Goal: Information Seeking & Learning: Learn about a topic

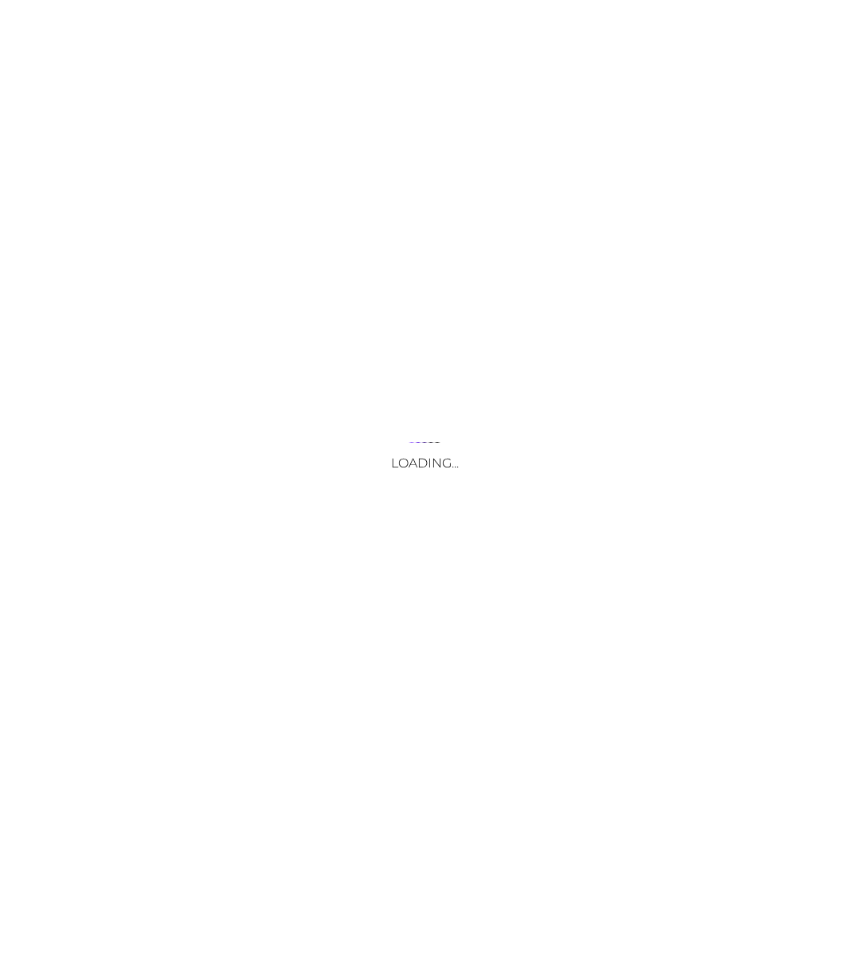
click at [372, 309] on div "Loading..." at bounding box center [424, 487] width 849 height 974
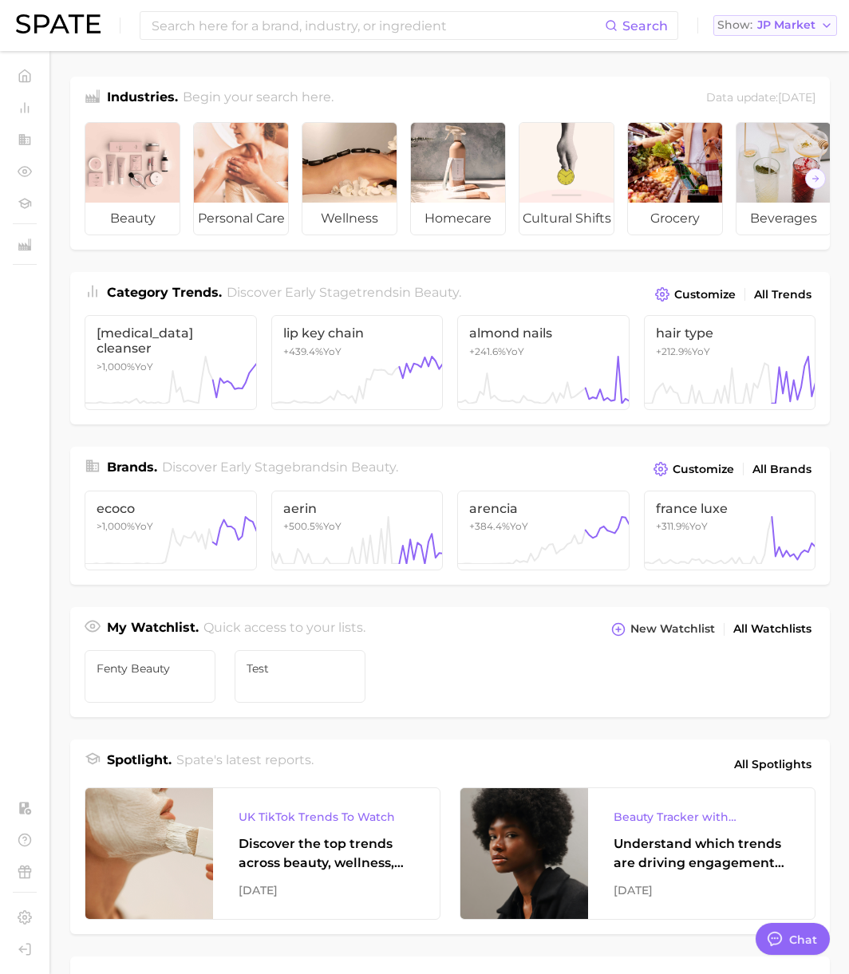
click at [783, 26] on span "JP Market" at bounding box center [786, 25] width 58 height 9
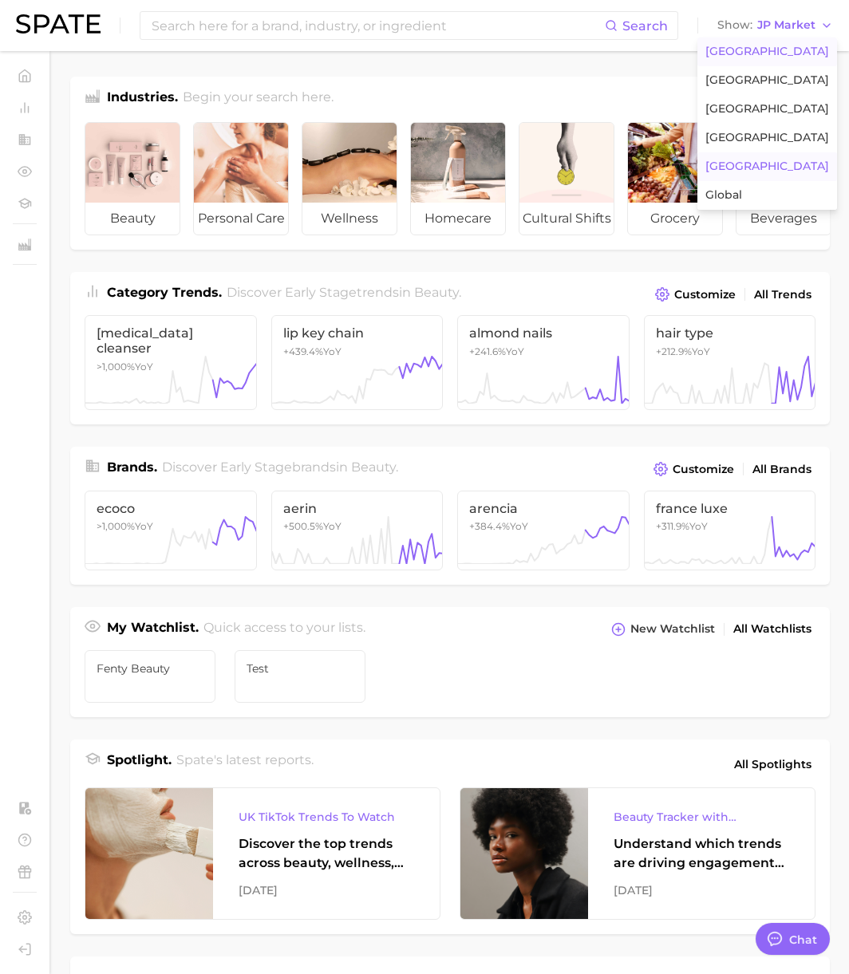
click at [777, 41] on button "[GEOGRAPHIC_DATA]" at bounding box center [767, 51] width 140 height 29
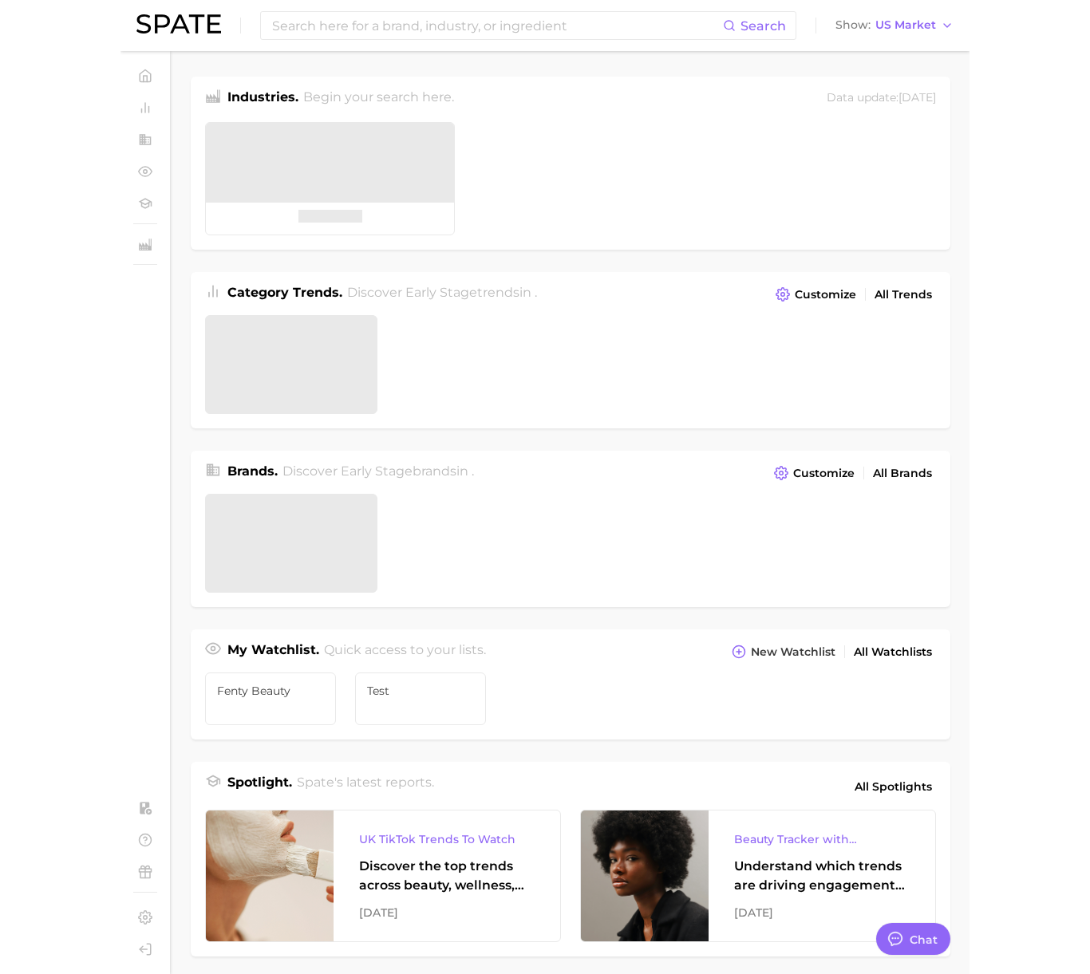
scroll to position [2615, 0]
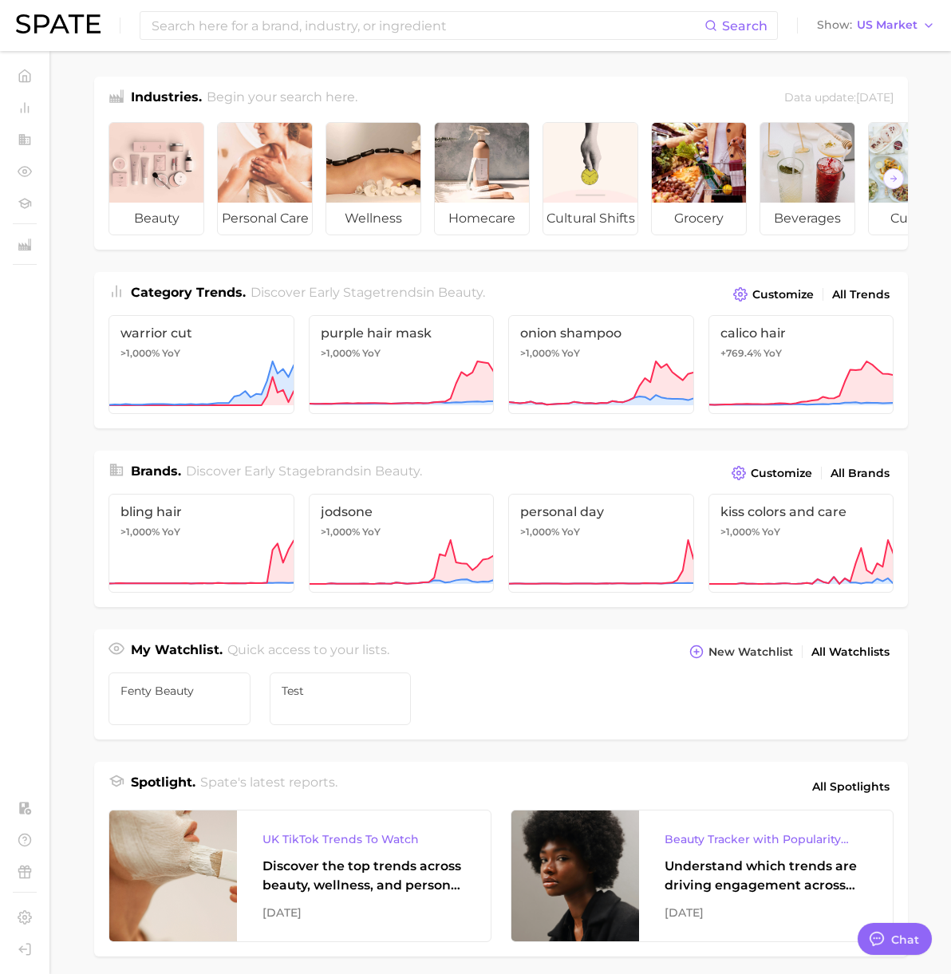
type textarea "x"
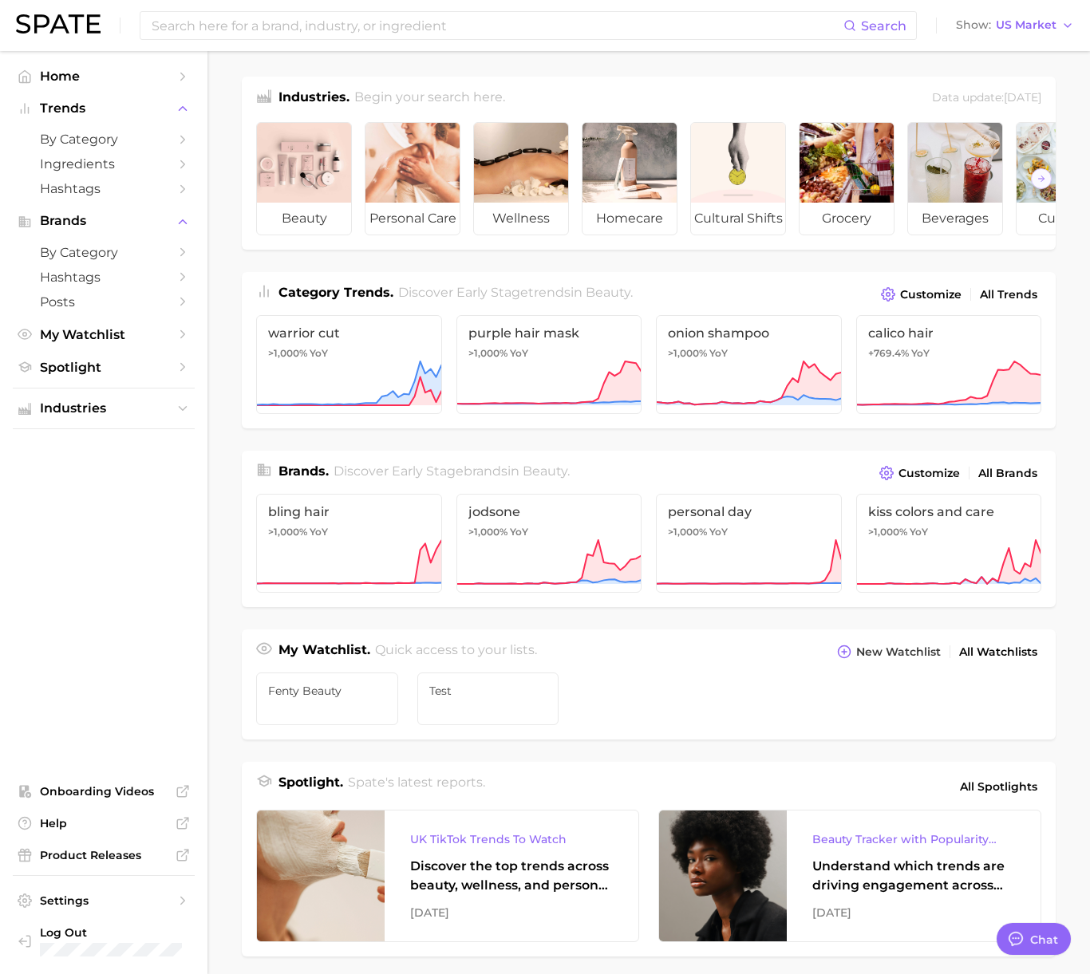
click at [438, 49] on div "Search Show US Market" at bounding box center [545, 25] width 1058 height 51
click at [447, 26] on input at bounding box center [496, 25] width 693 height 27
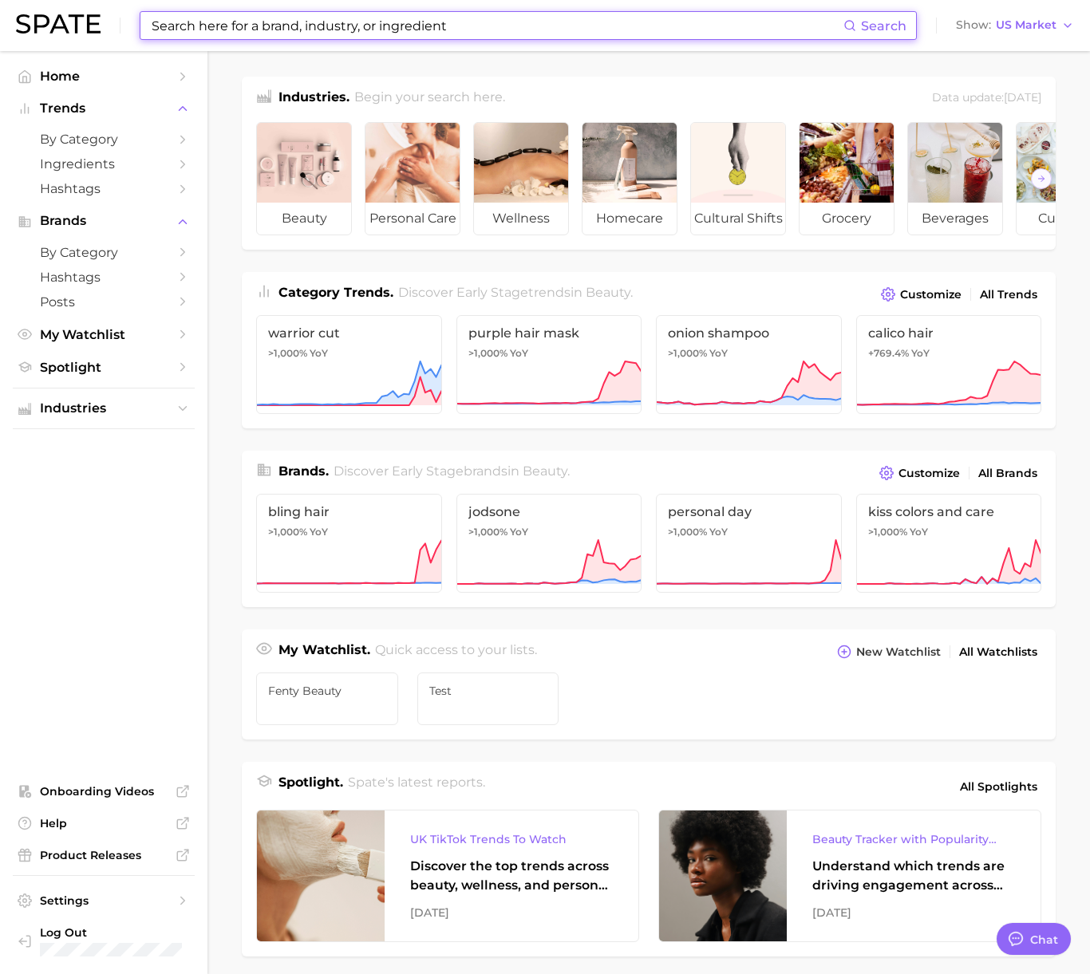
paste input "water based nail polish"
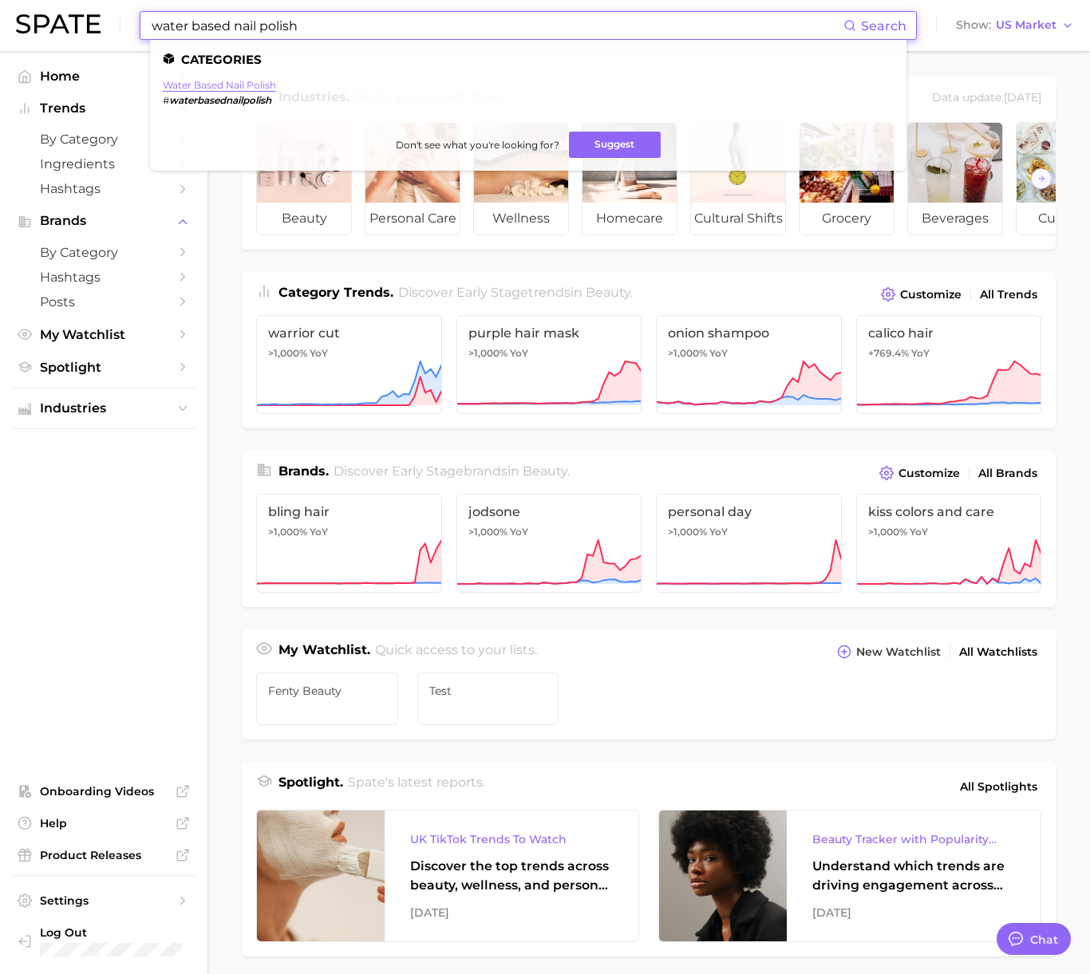
type input "water based nail polish"
click at [220, 85] on link "water based nail polish" at bounding box center [219, 85] width 113 height 12
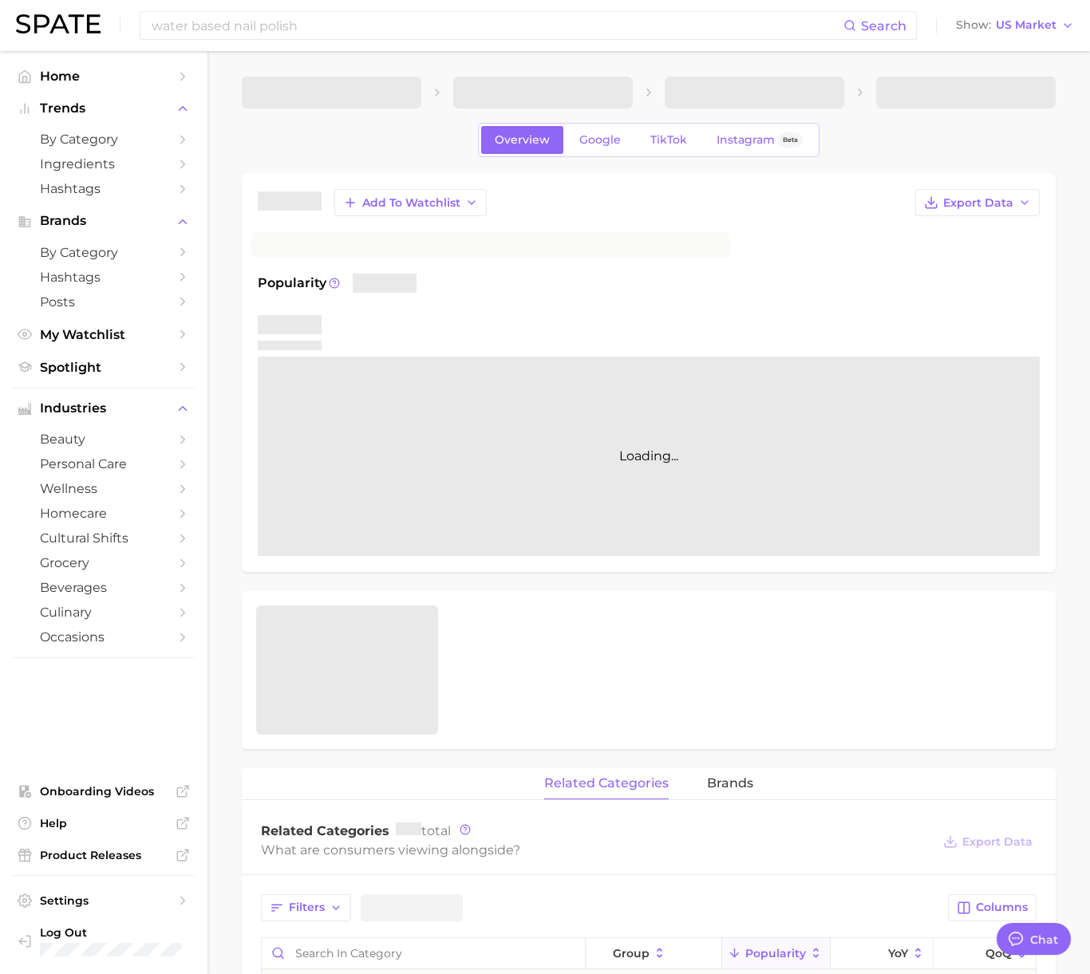
type textarea "x"
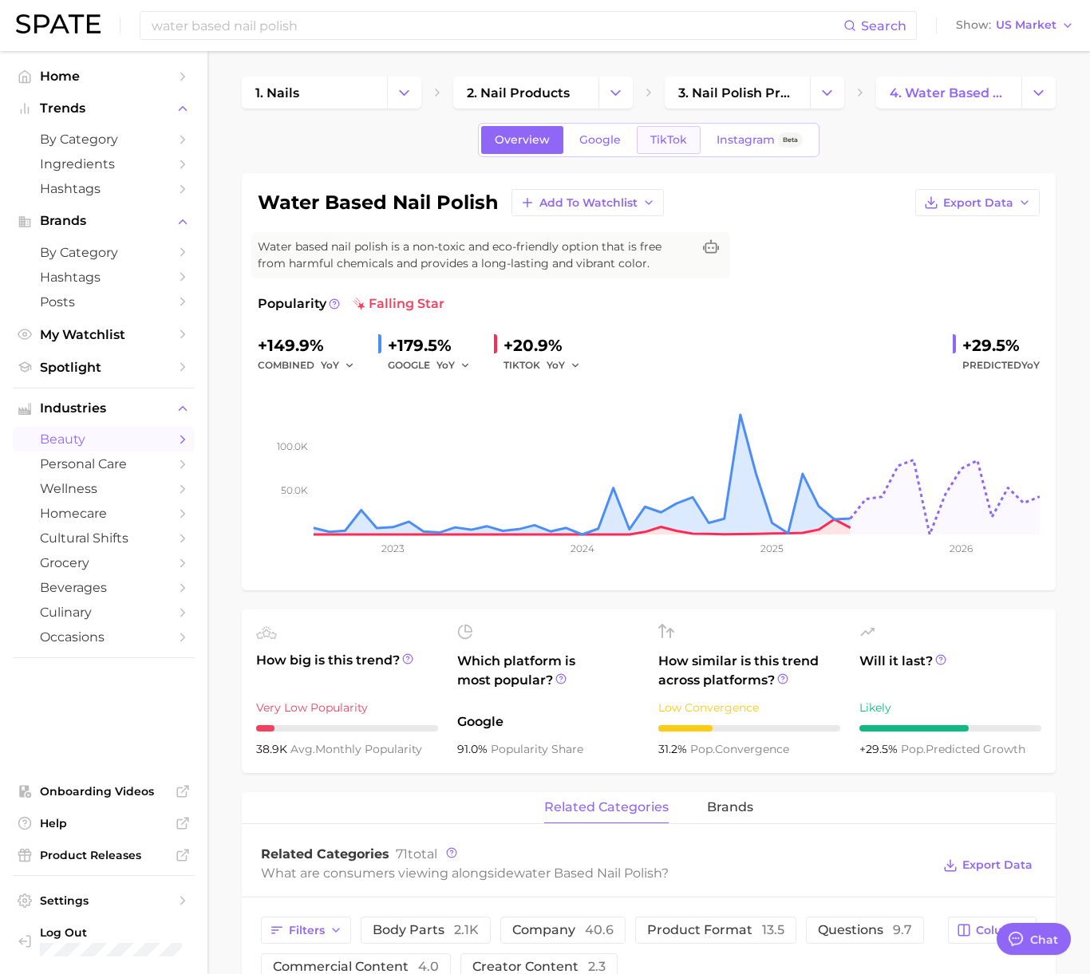
click at [650, 135] on span "TikTok" at bounding box center [668, 140] width 37 height 14
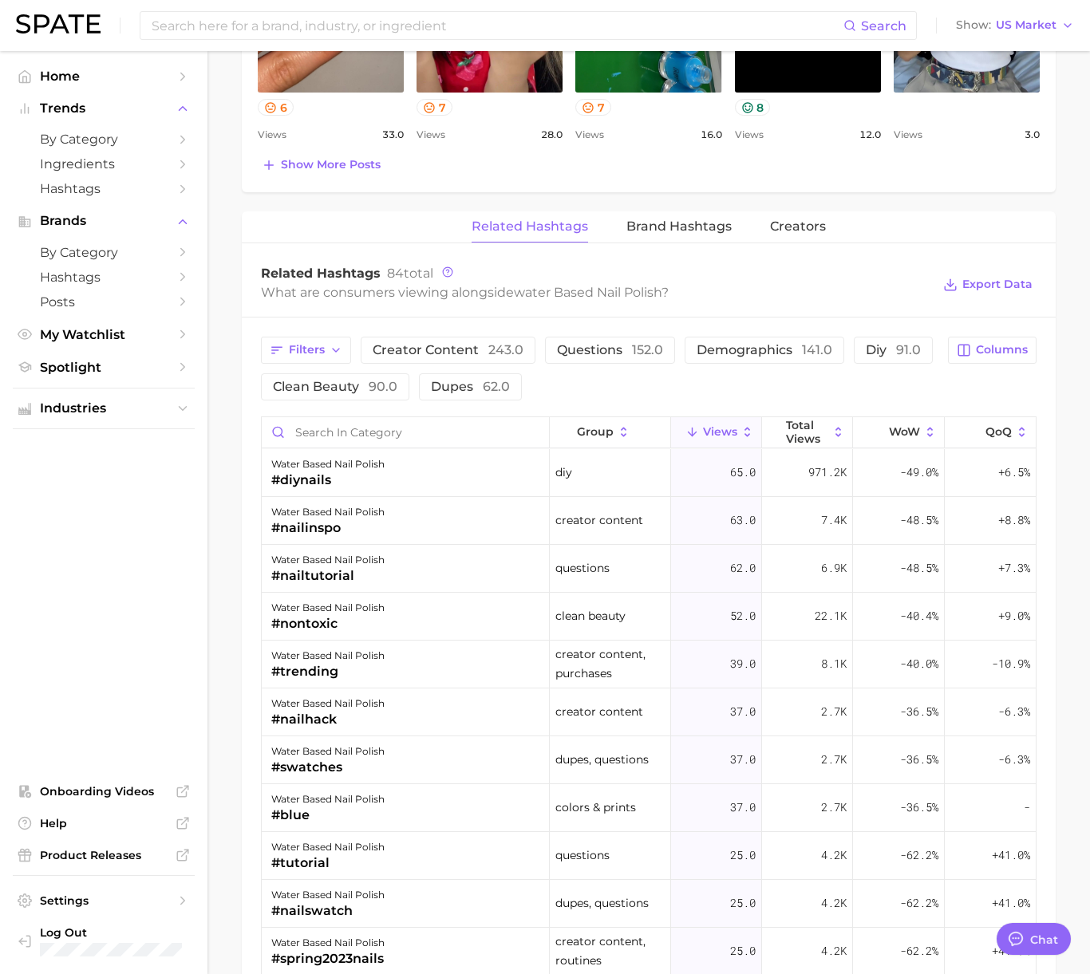
scroll to position [1057, 0]
click at [313, 435] on input "Search in category" at bounding box center [405, 431] width 287 height 30
type input "g"
click at [342, 426] on input "Search in category" at bounding box center [405, 431] width 287 height 30
paste input "#glowupcetaphil"
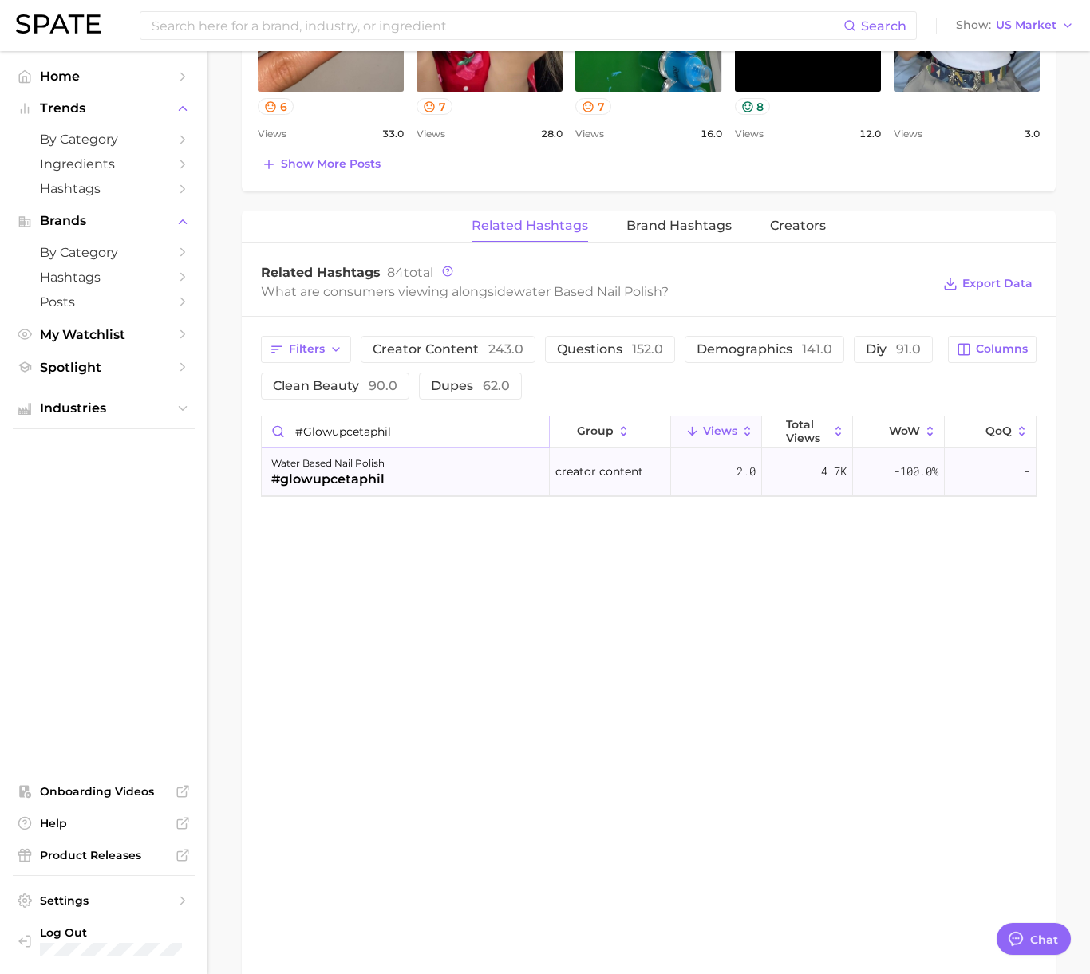
type input "#glowupcetaphil"
click at [407, 471] on div "water based nail polish #glowupcetaphil" at bounding box center [406, 472] width 288 height 48
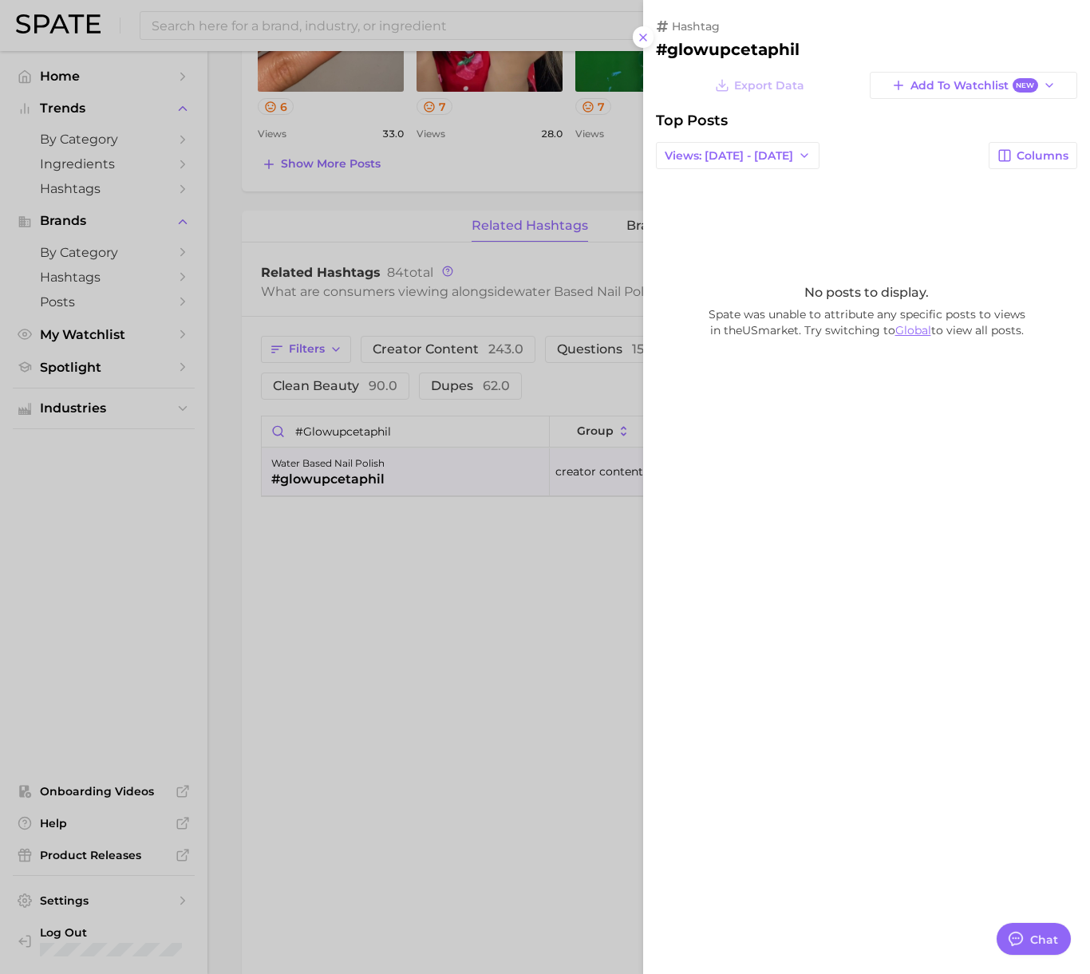
click at [848, 328] on link "Global" at bounding box center [913, 330] width 36 height 14
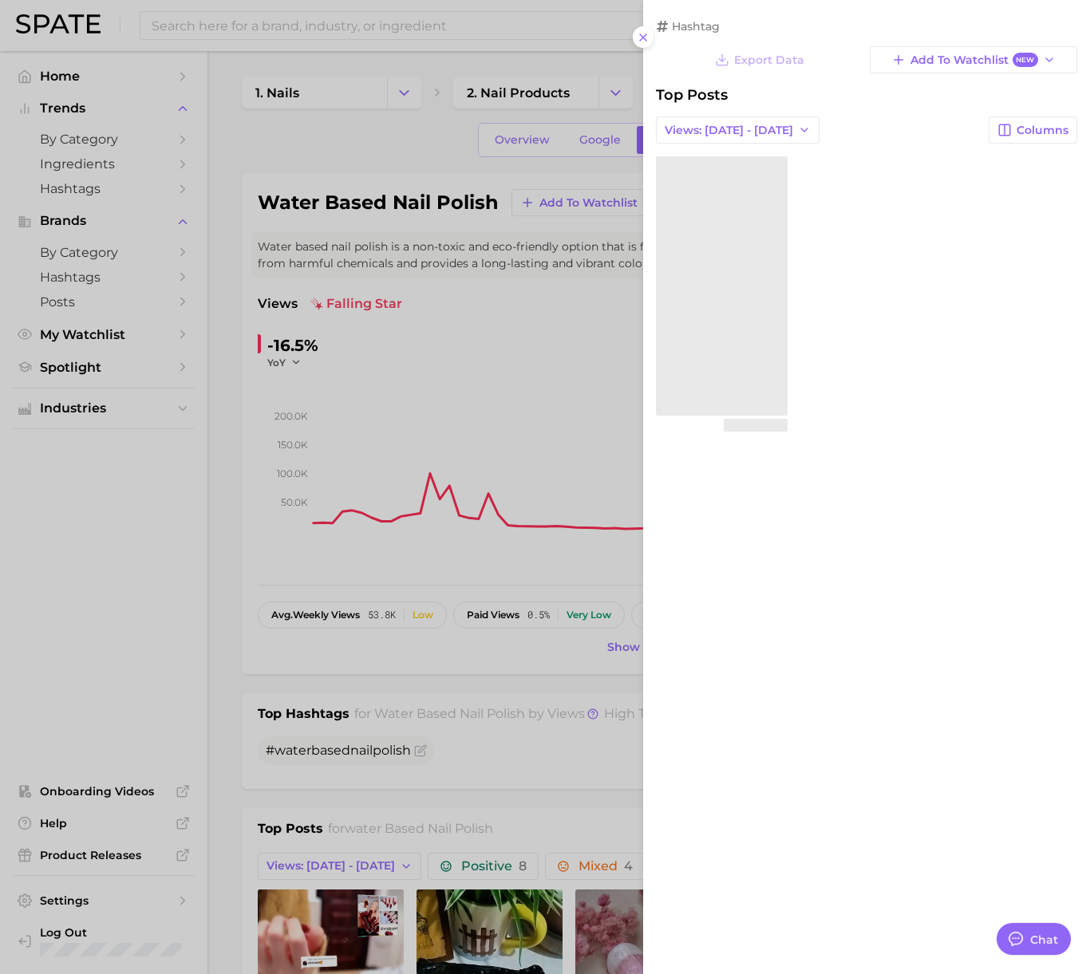
click at [236, 555] on div at bounding box center [545, 487] width 1090 height 974
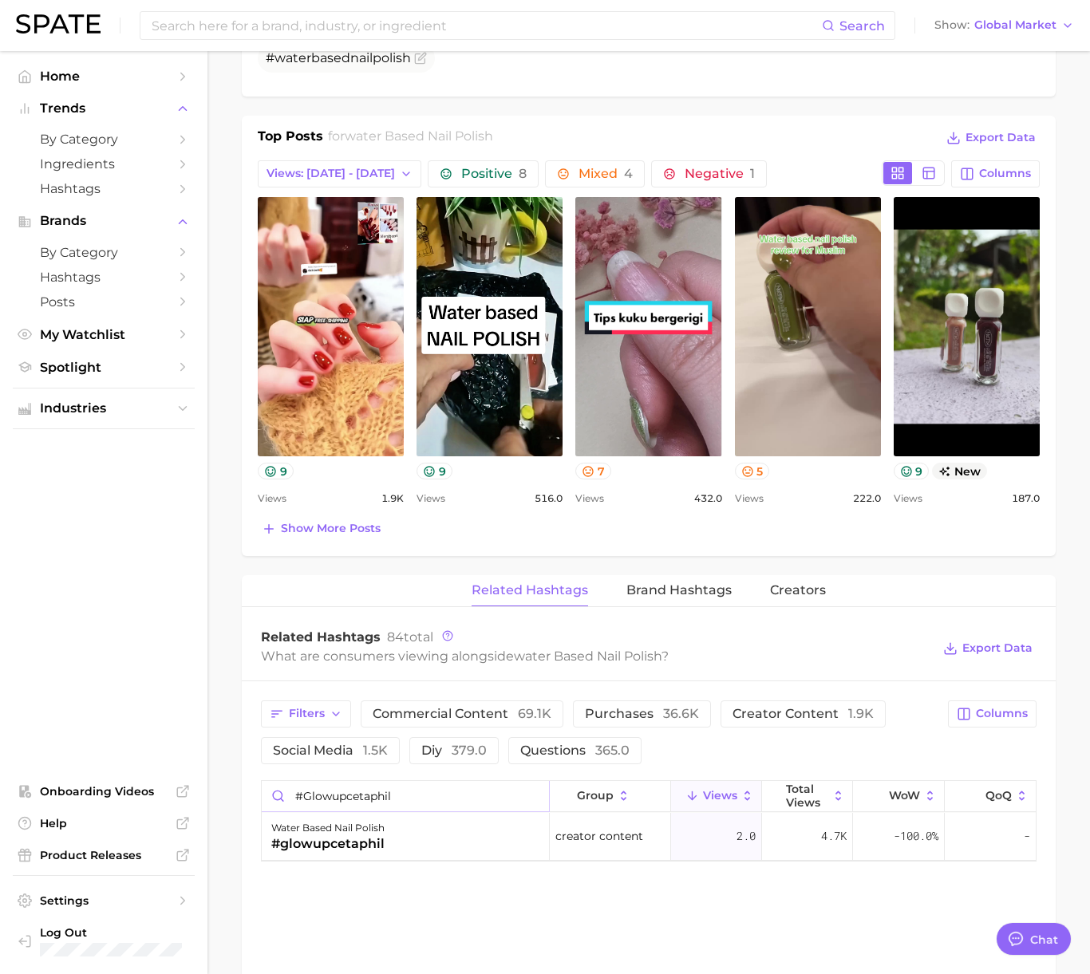
scroll to position [710, 0]
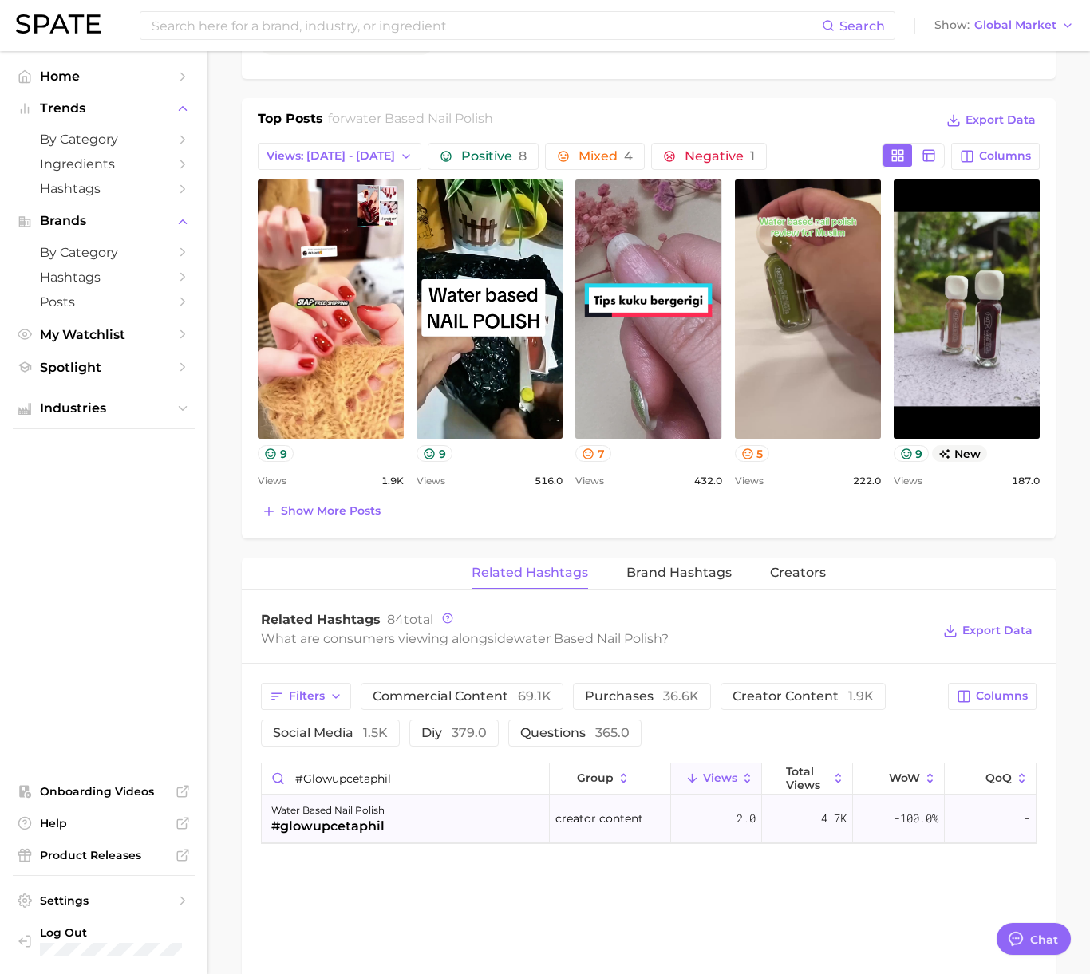
click at [389, 823] on div "water based nail polish #glowupcetaphil" at bounding box center [406, 819] width 288 height 48
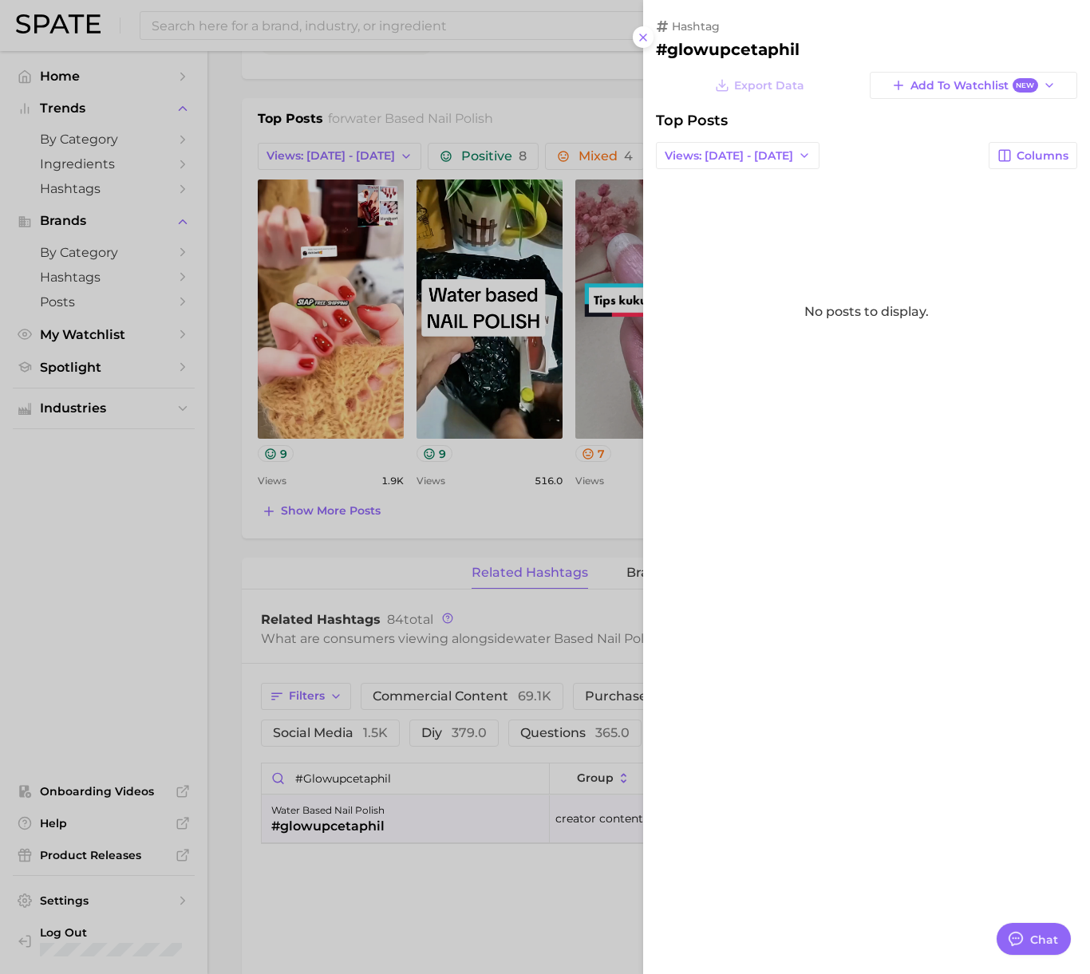
click at [848, 317] on span "No posts to display." at bounding box center [866, 311] width 124 height 15
click at [275, 586] on div at bounding box center [545, 487] width 1090 height 974
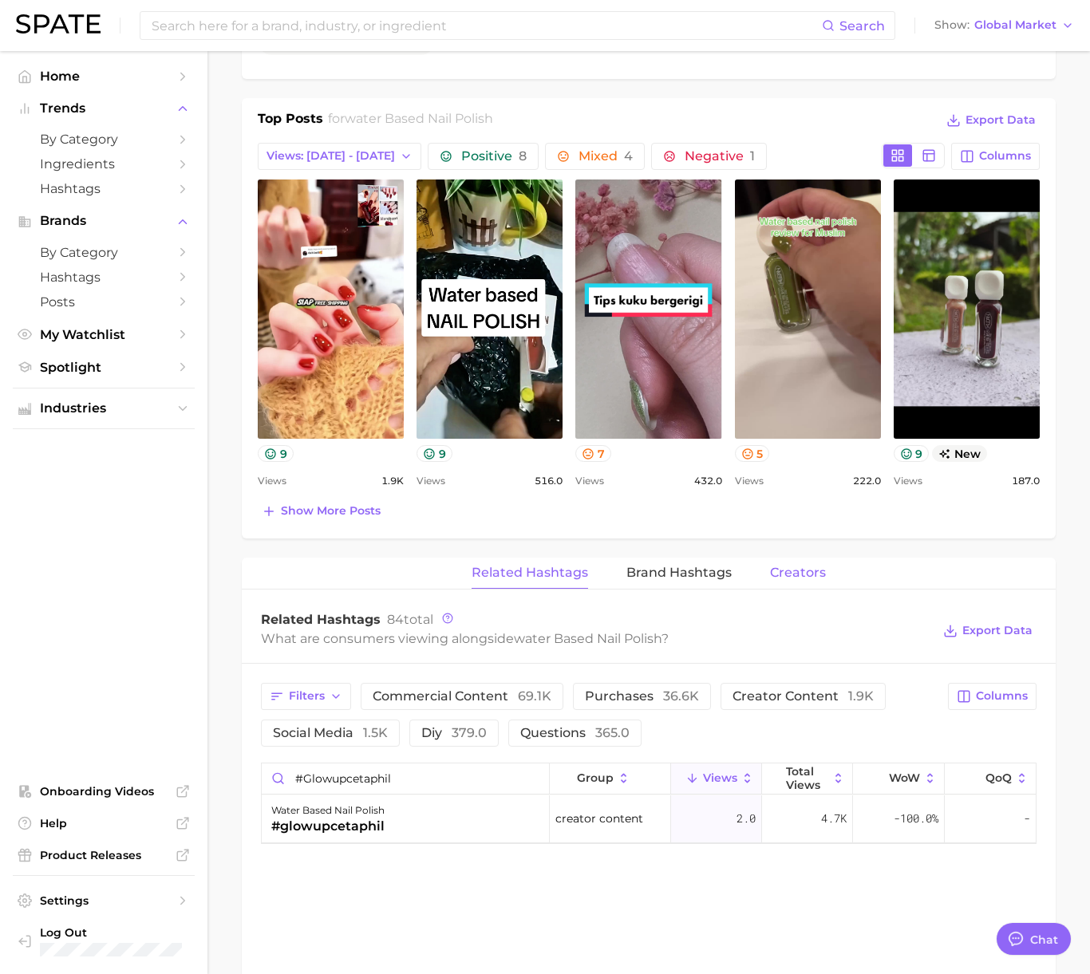
click at [793, 576] on span "Creators" at bounding box center [798, 573] width 56 height 14
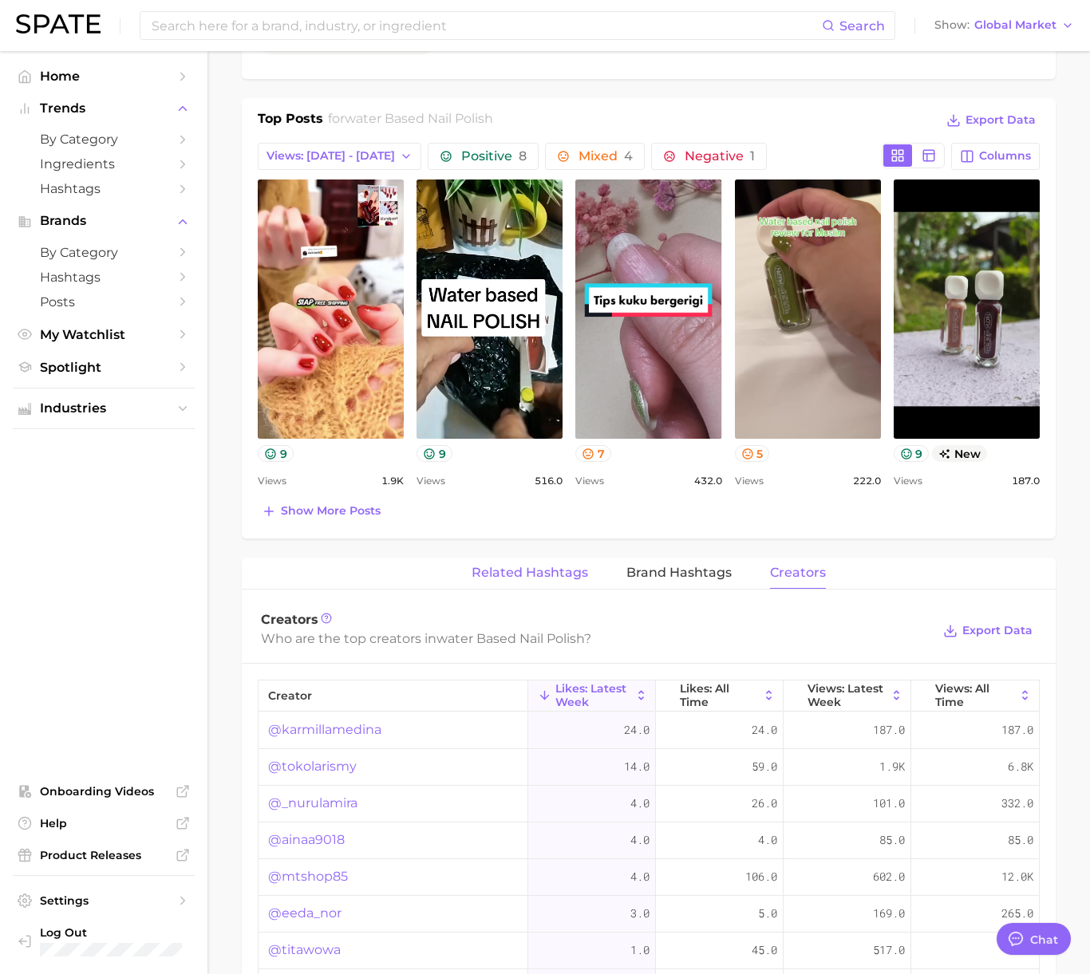
click at [554, 571] on span "Related Hashtags" at bounding box center [529, 573] width 116 height 14
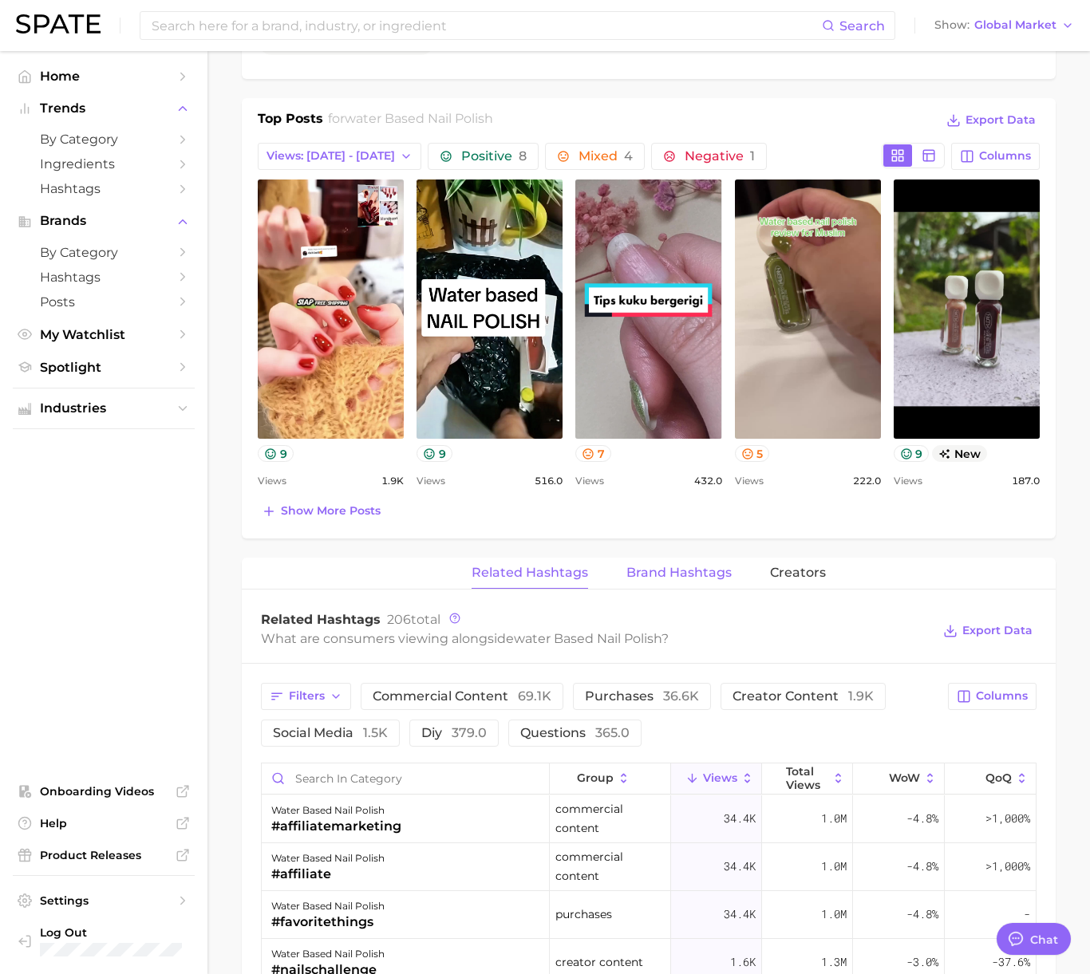
click at [665, 566] on span "Brand Hashtags" at bounding box center [678, 573] width 105 height 14
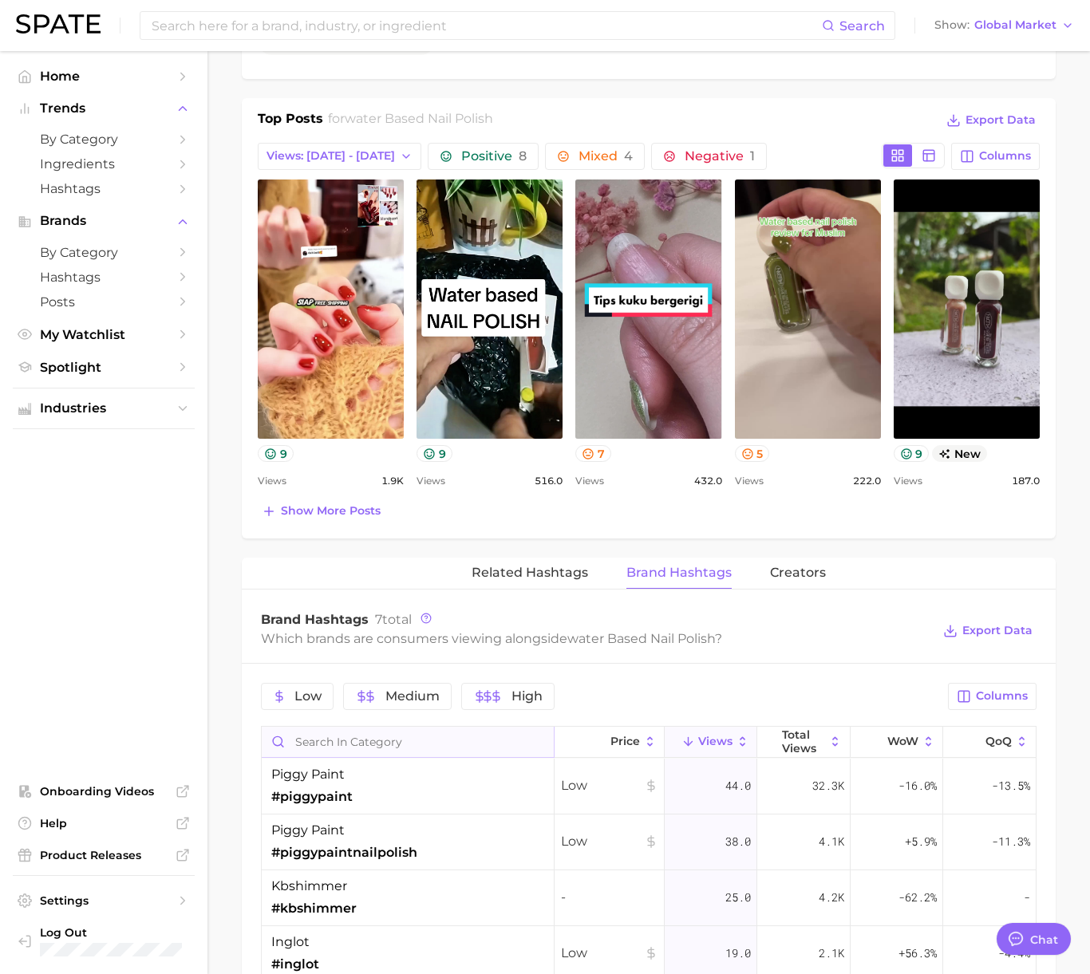
click at [383, 749] on input "Search in category" at bounding box center [408, 742] width 292 height 30
type input "ce"
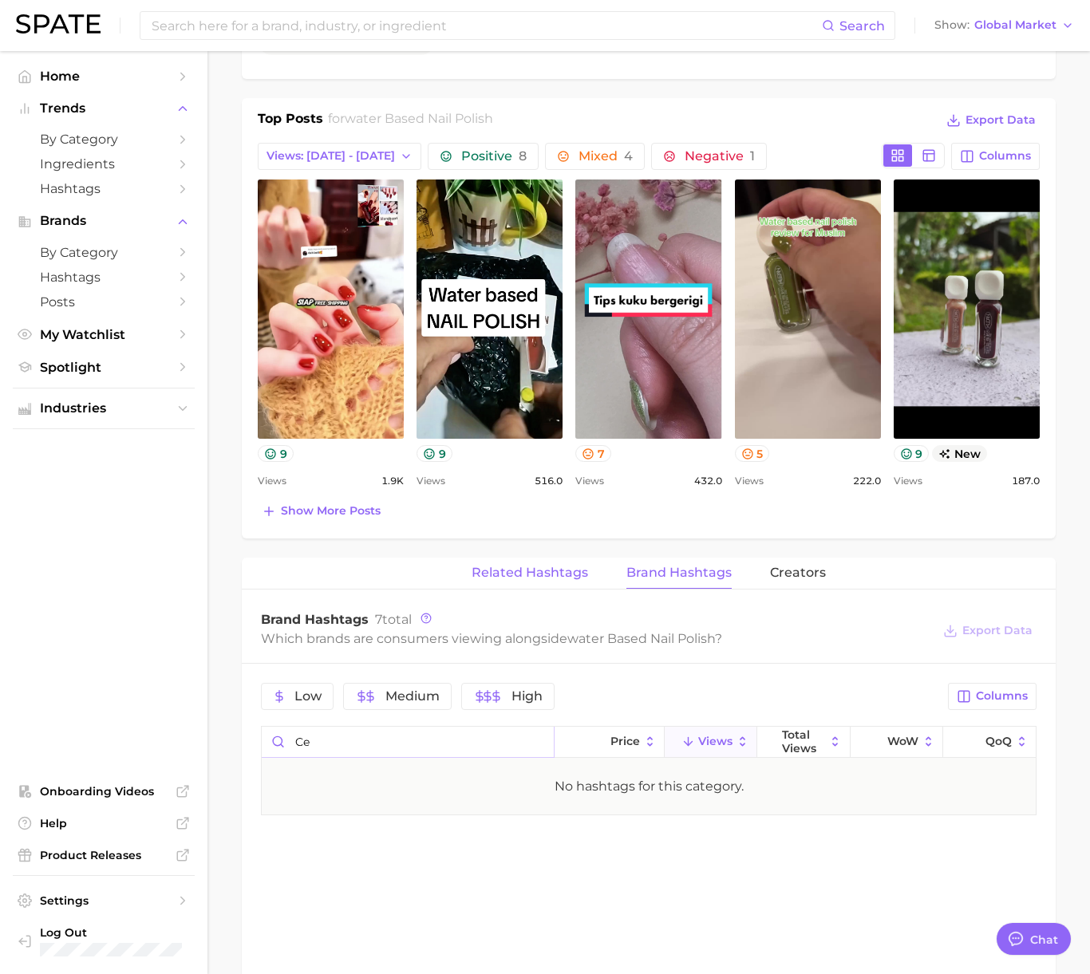
click at [546, 580] on button "Related Hashtags" at bounding box center [529, 573] width 116 height 31
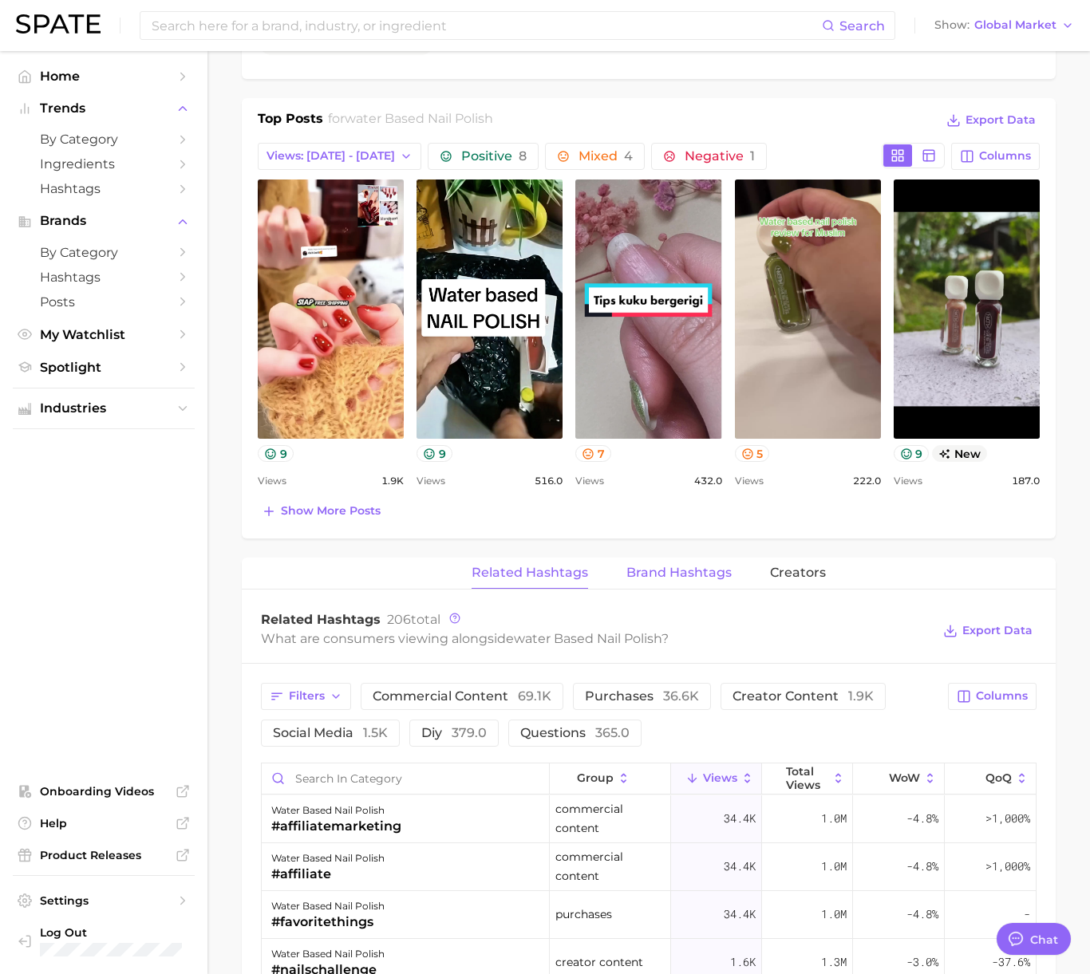
click at [629, 578] on span "Brand Hashtags" at bounding box center [678, 573] width 105 height 14
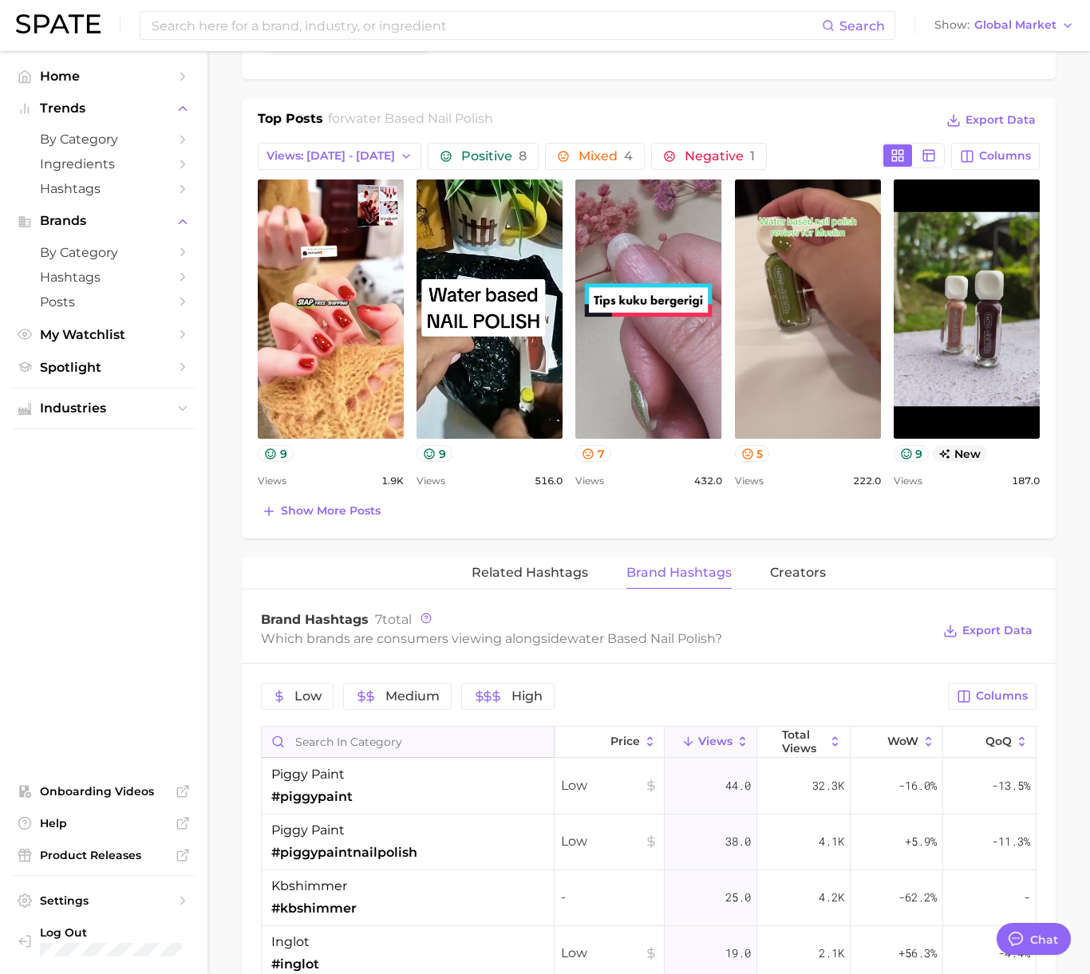
click at [414, 743] on input "Search in category" at bounding box center [408, 742] width 292 height 30
paste input "#glowupcetaphil"
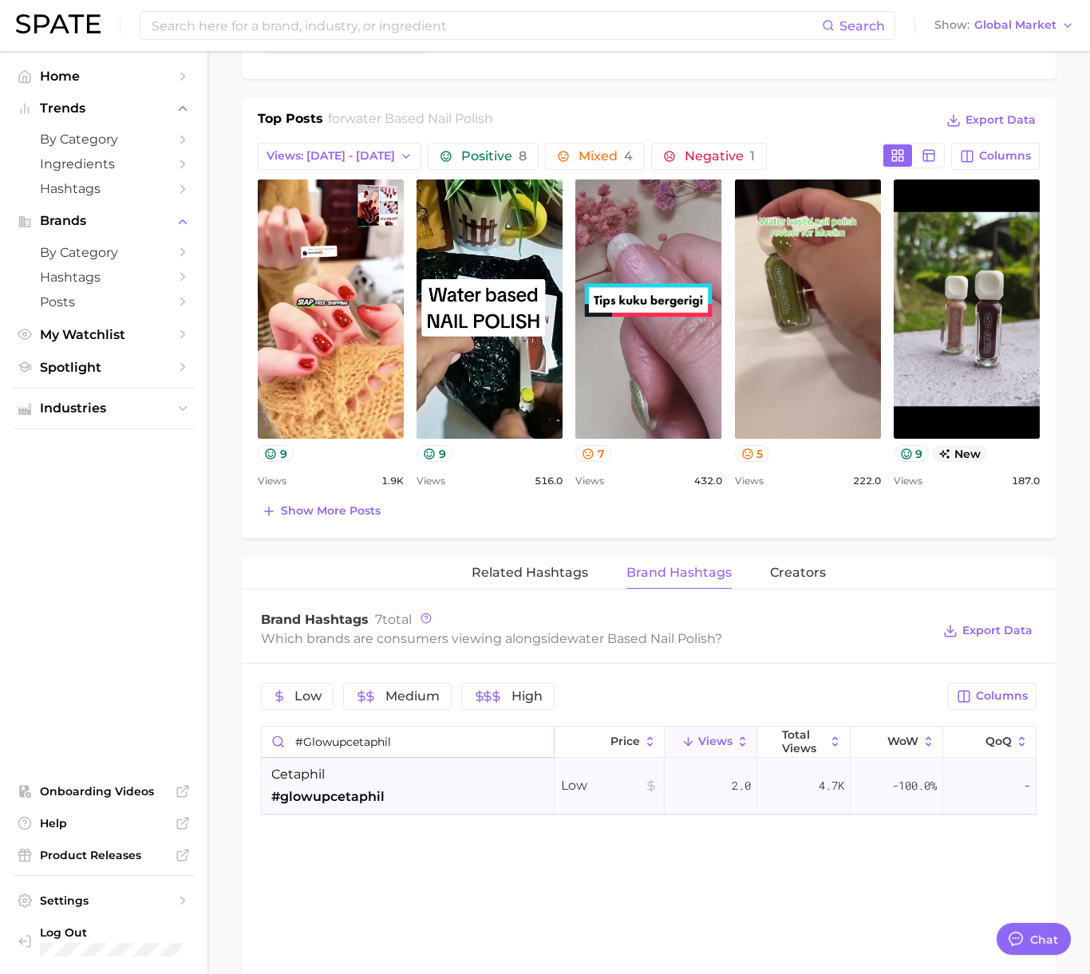
type input "#glowupcetaphil"
click at [392, 798] on div "cetaphil #glowupcetaphil" at bounding box center [408, 787] width 293 height 56
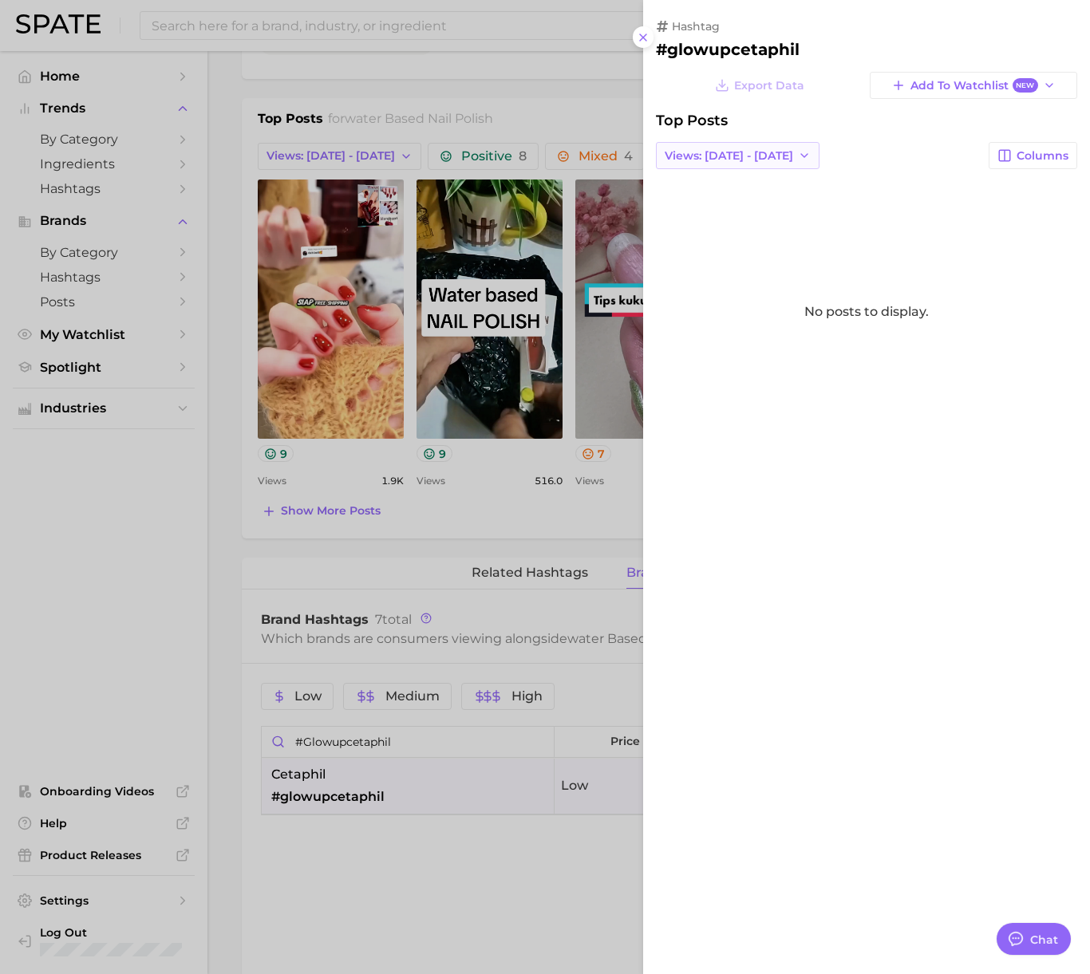
click at [763, 151] on span "Views: [DATE] - [DATE]" at bounding box center [728, 156] width 128 height 14
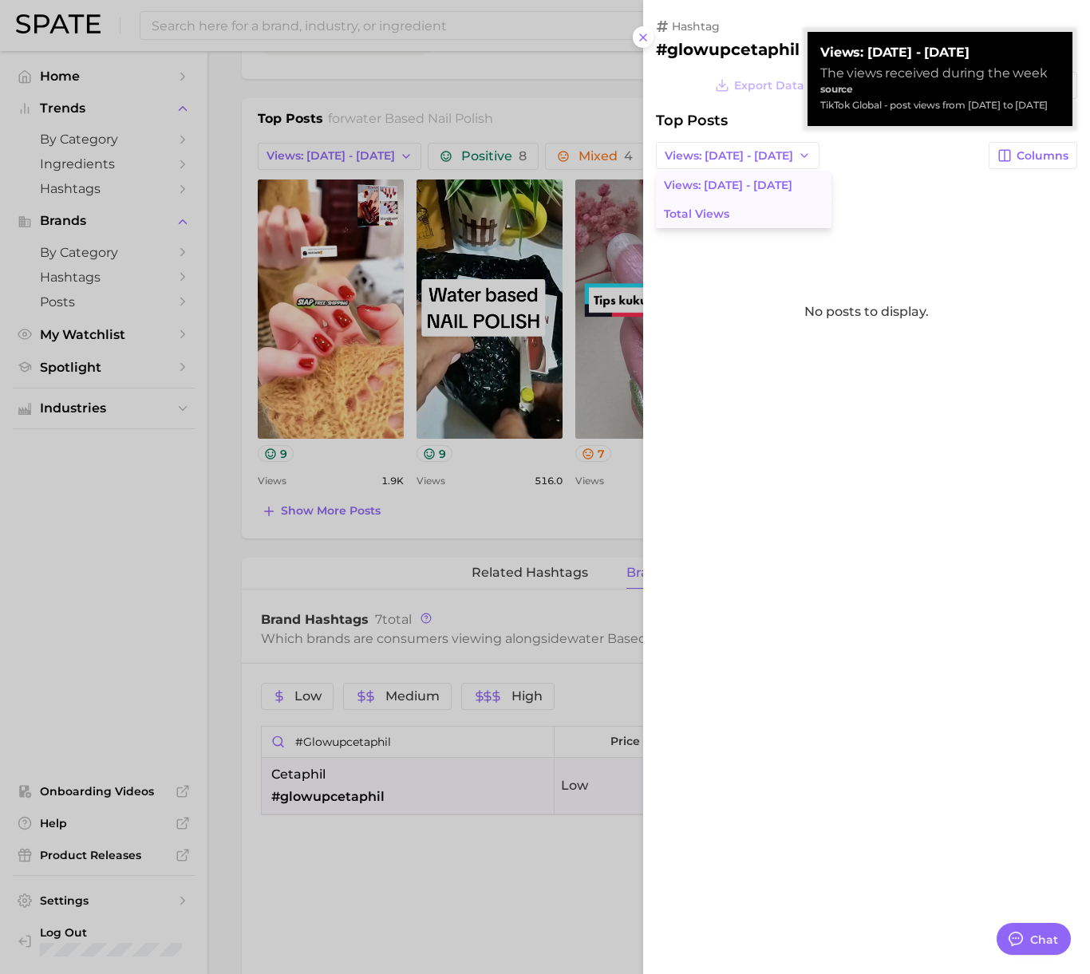
click at [743, 210] on button "Total Views" at bounding box center [743, 213] width 175 height 29
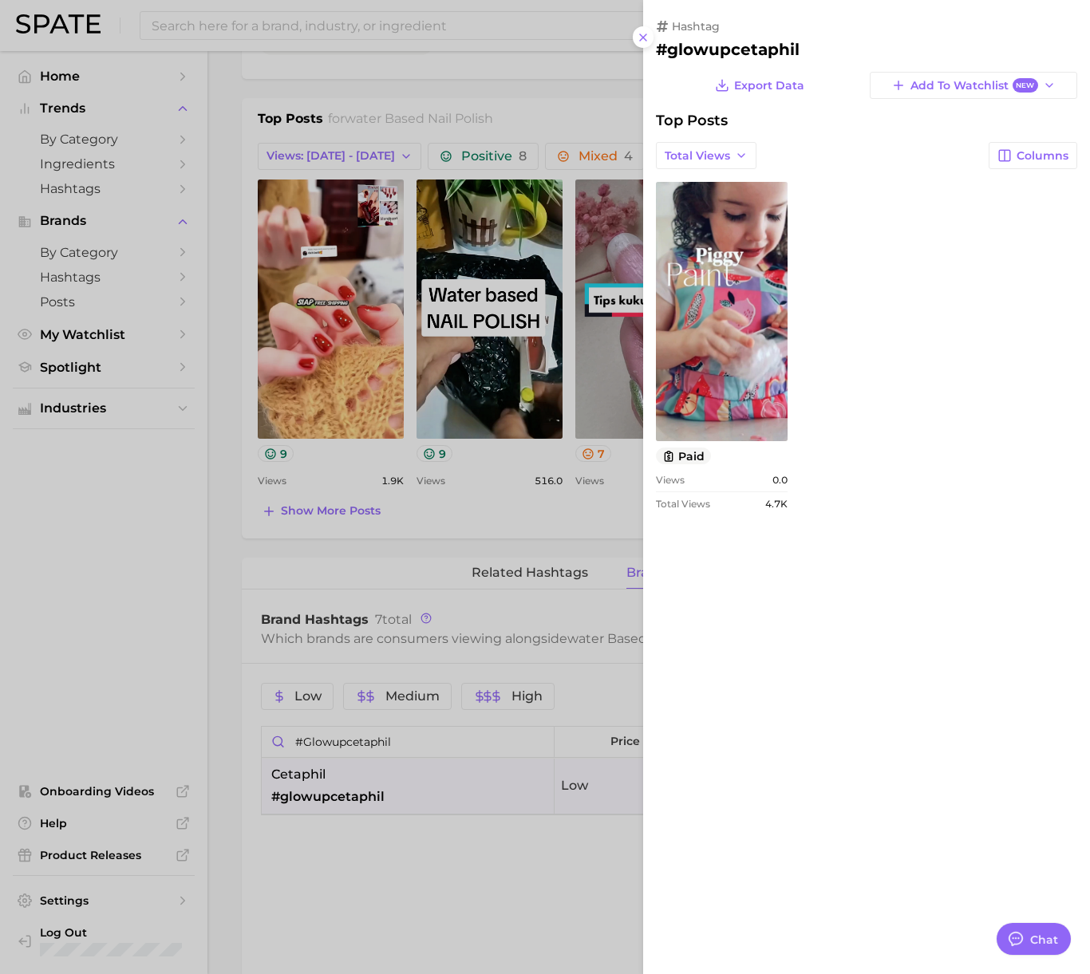
scroll to position [0, 0]
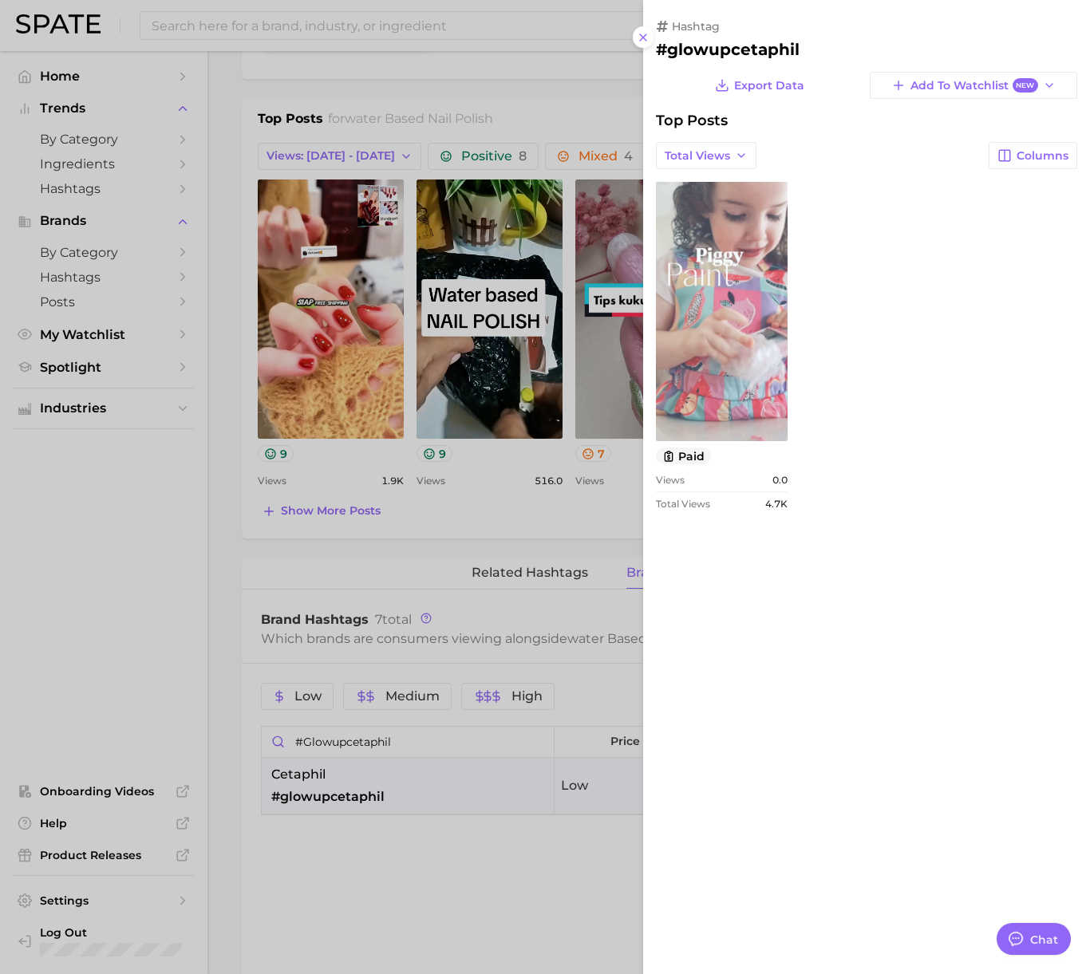
click at [739, 388] on link "view post on TikTok" at bounding box center [722, 311] width 132 height 259
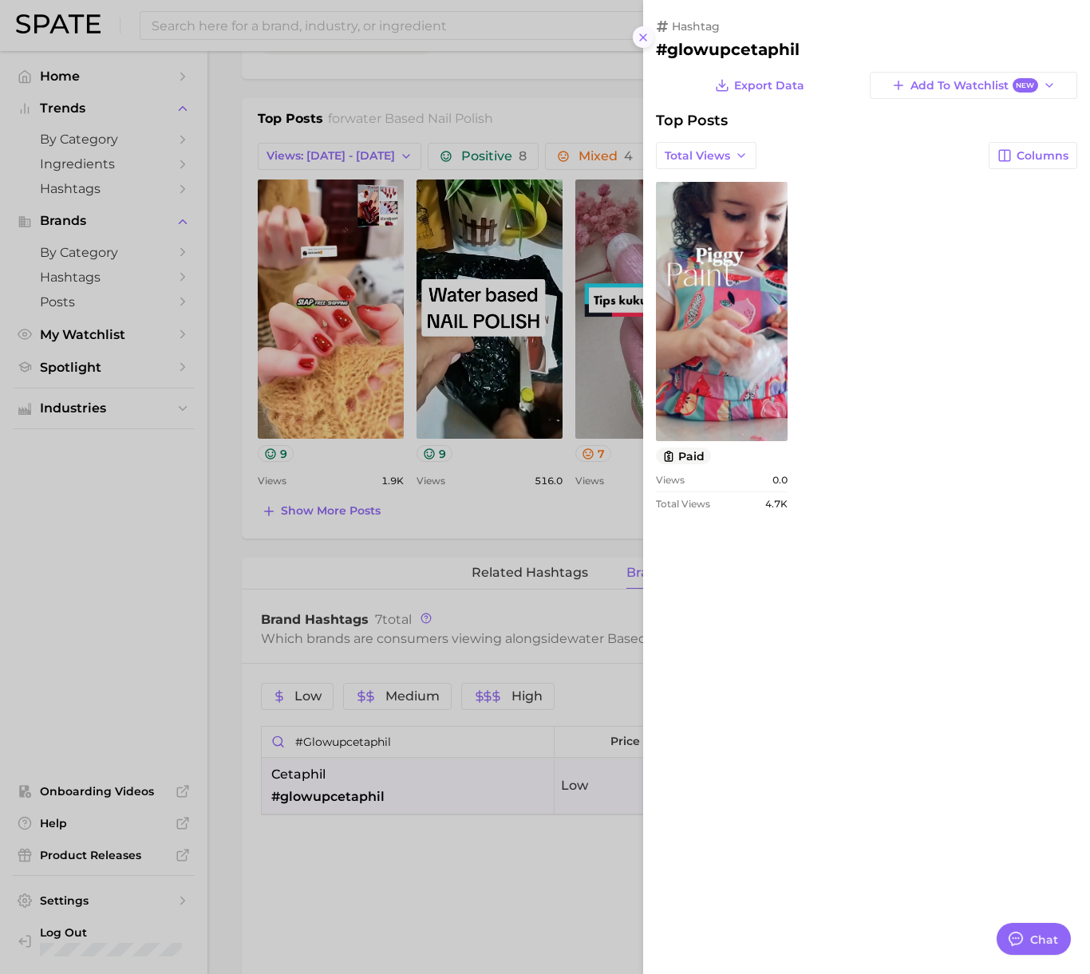
click at [637, 37] on icon at bounding box center [643, 37] width 13 height 13
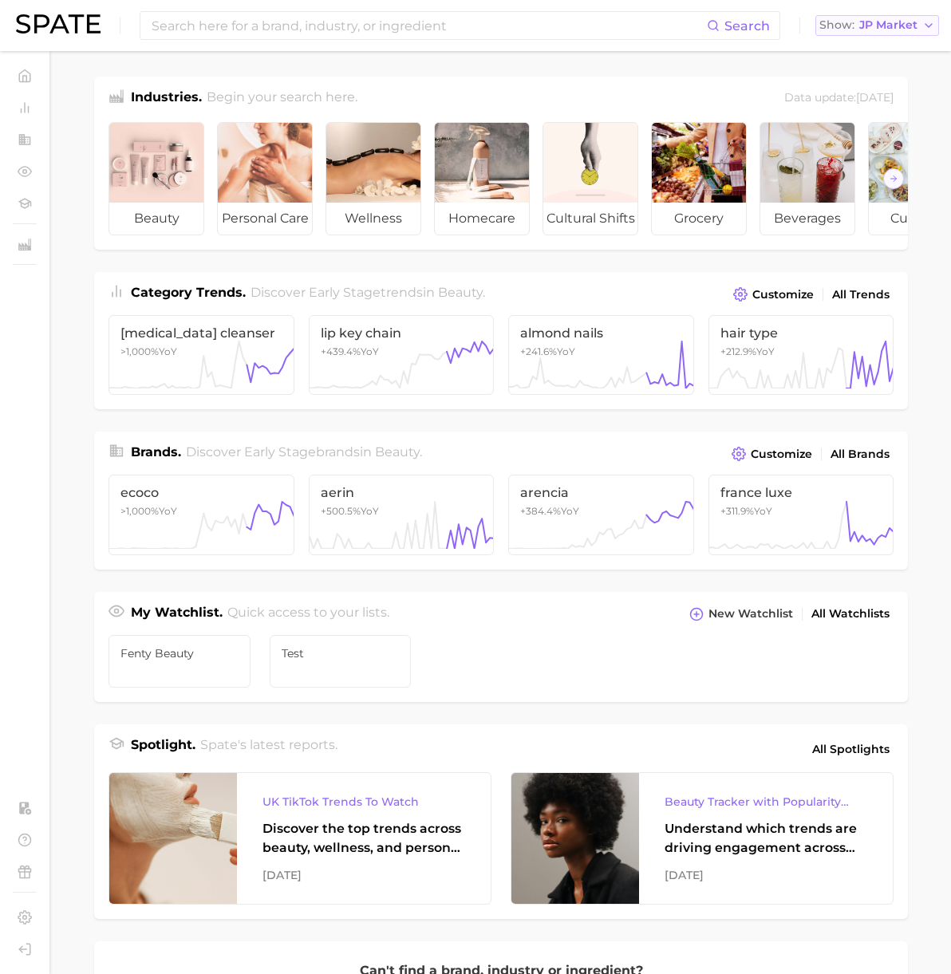
click at [863, 30] on span "JP Market" at bounding box center [888, 25] width 58 height 9
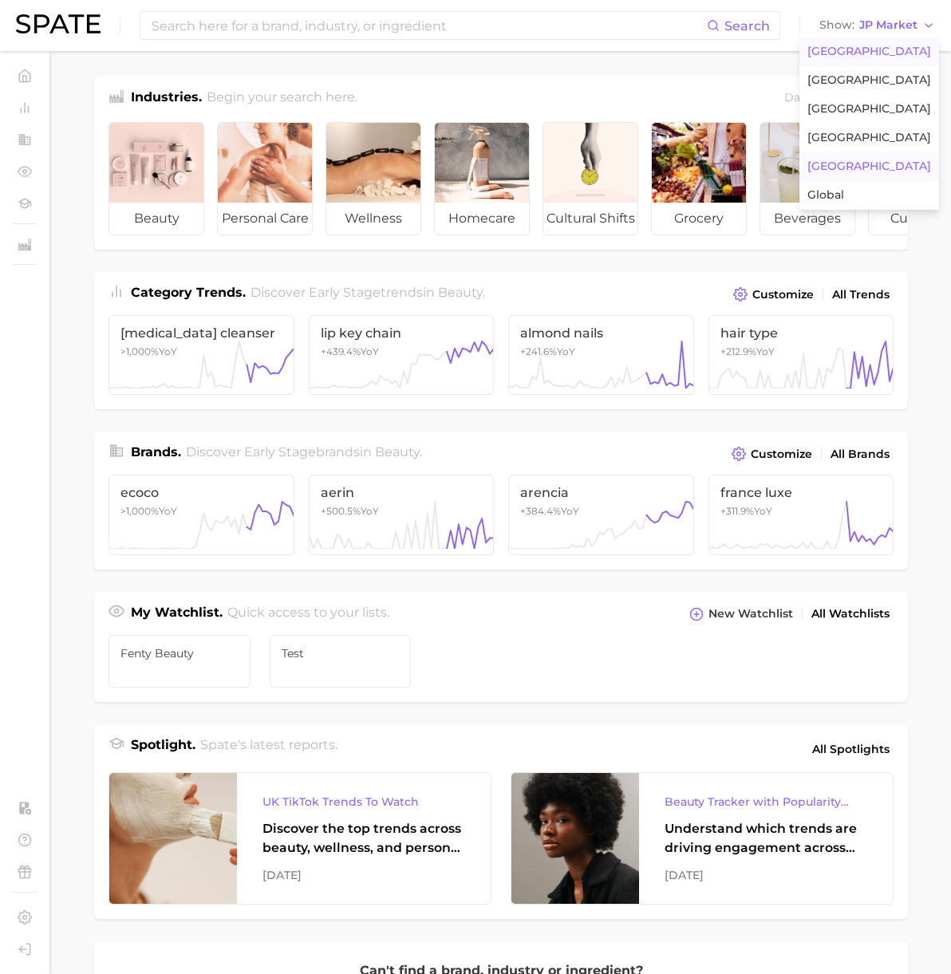
click at [832, 53] on span "[GEOGRAPHIC_DATA]" at bounding box center [869, 52] width 124 height 14
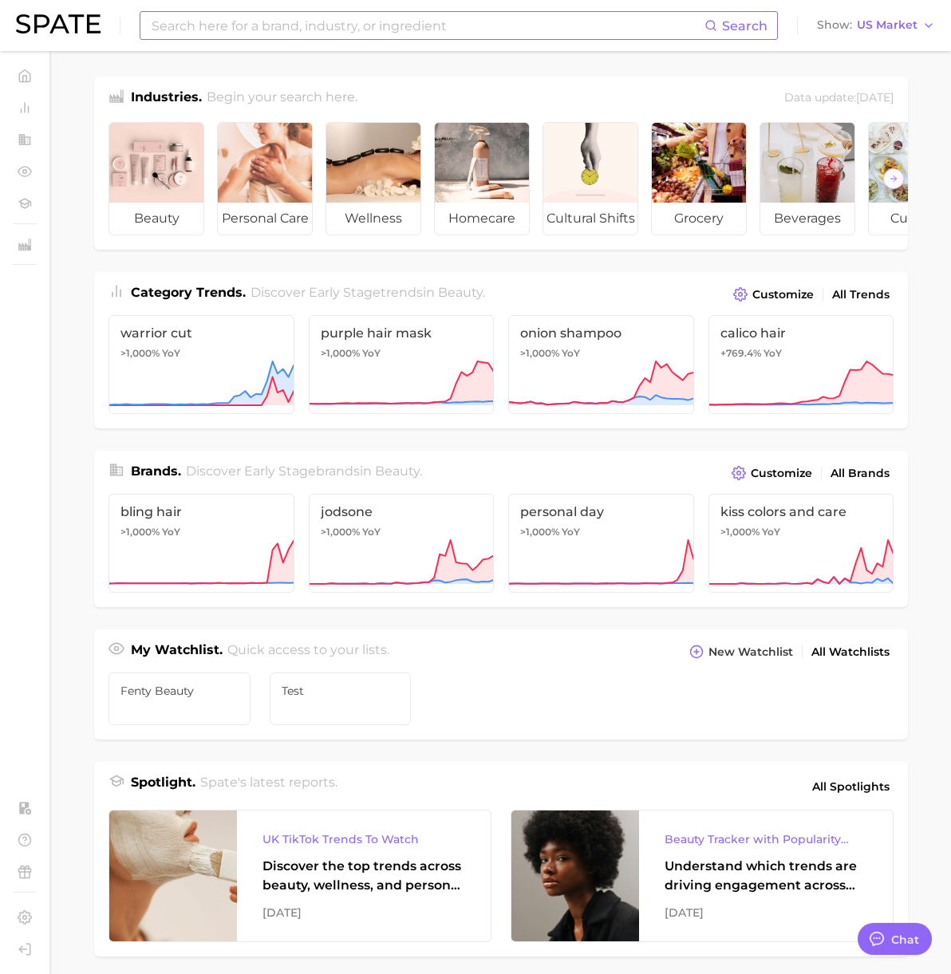
type textarea "x"
click at [543, 36] on input at bounding box center [427, 25] width 554 height 27
paste input "https://www.tiktok.com/@the_urban_brie/video/7478161774869597486"
type input "https://www.tiktok.com/@the_urban_brie/video/7478161774869597486"
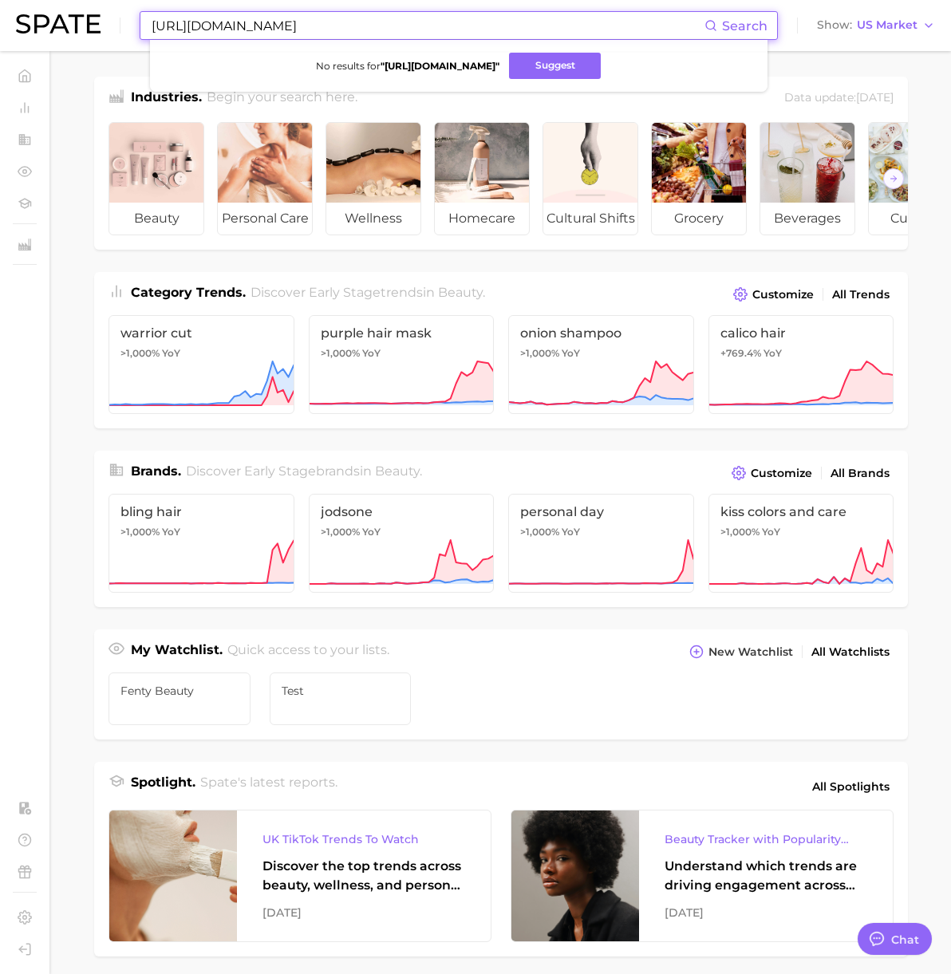
drag, startPoint x: 511, startPoint y: 26, endPoint x: 103, endPoint y: 6, distance: 408.1
click at [104, 5] on div "https://www.tiktok.com/@the_urban_brie/video/7478161774869597486 Search No resu…" at bounding box center [475, 25] width 919 height 51
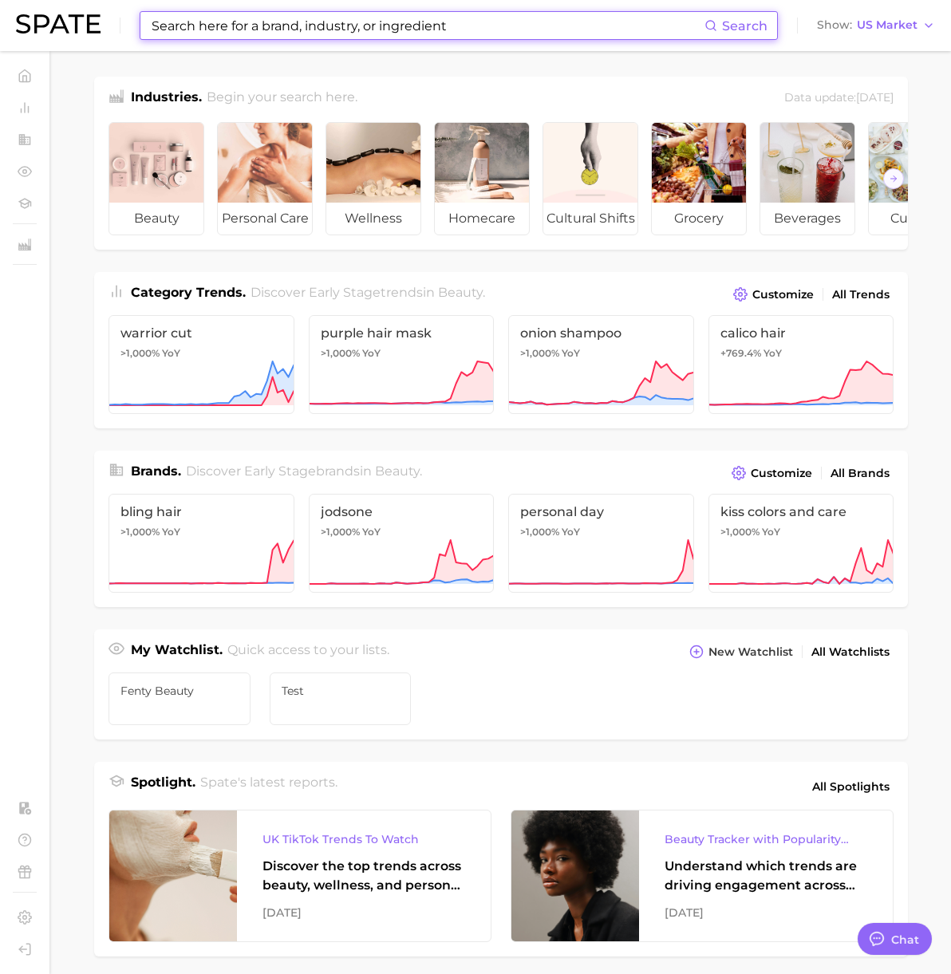
paste input "thrist trap"
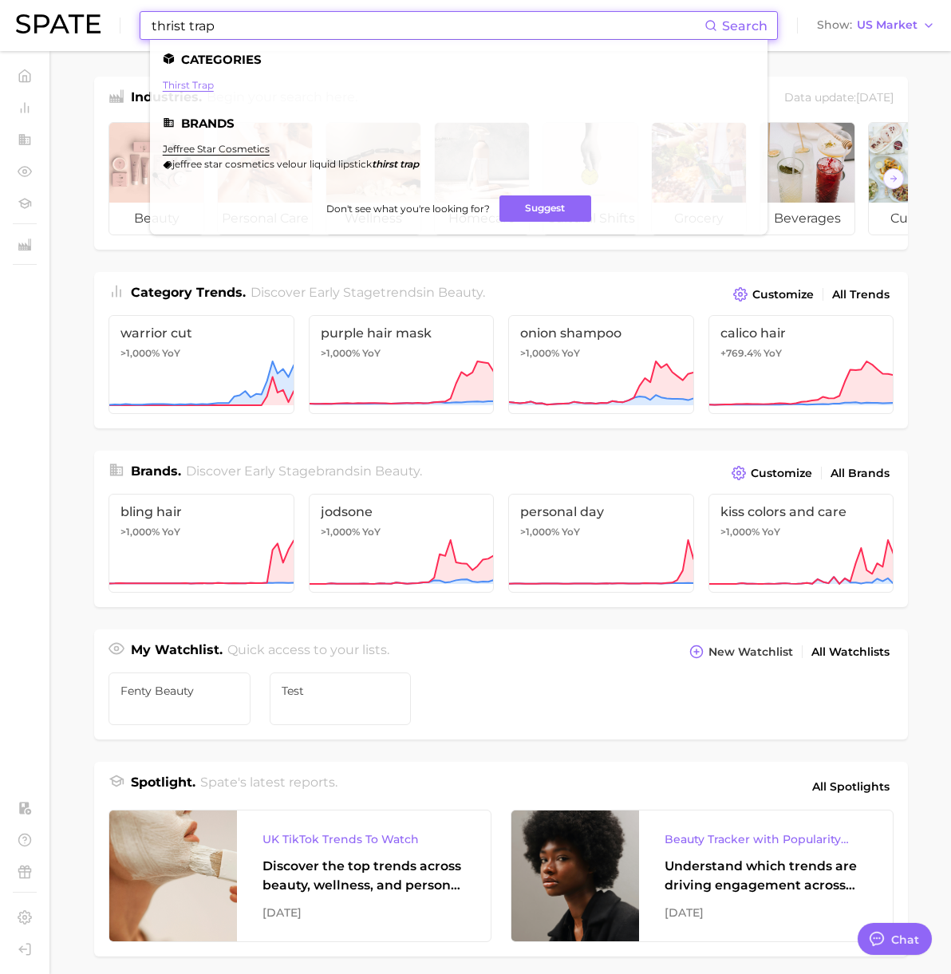
type input "thrist trap"
click at [191, 89] on link "thirst trap" at bounding box center [188, 85] width 51 height 12
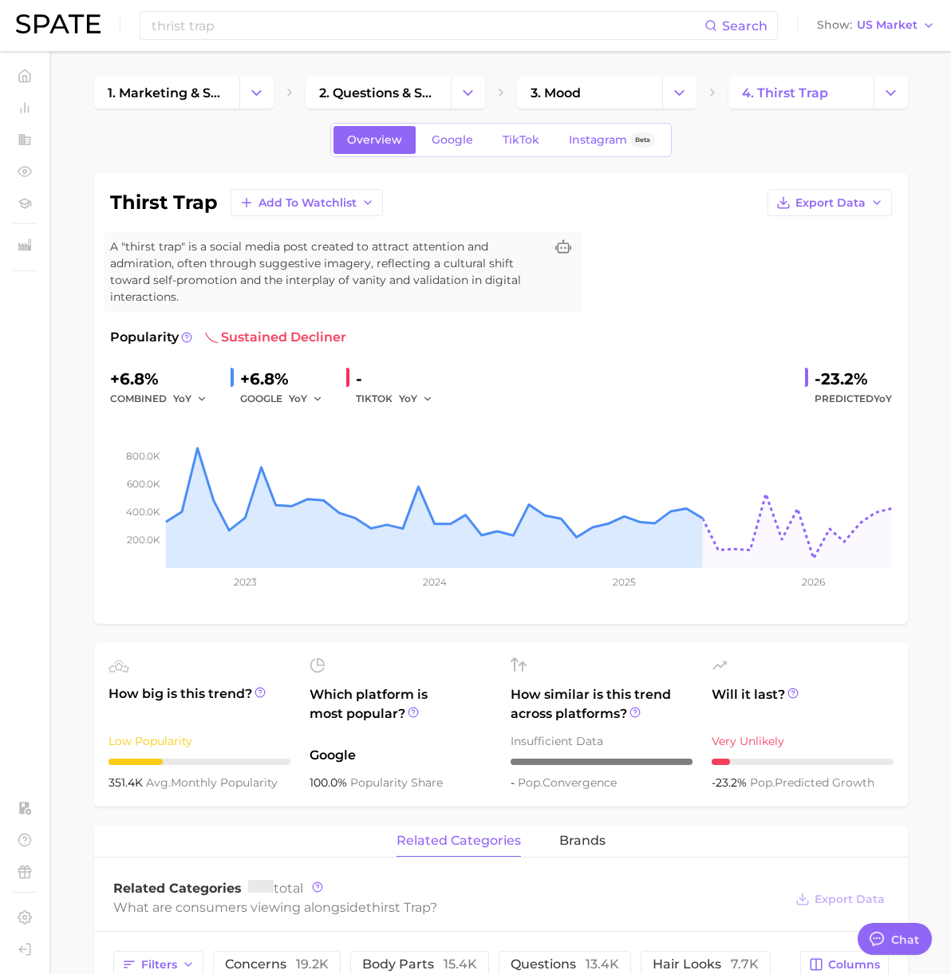
type textarea "x"
click at [513, 145] on span "TikTok" at bounding box center [521, 140] width 37 height 14
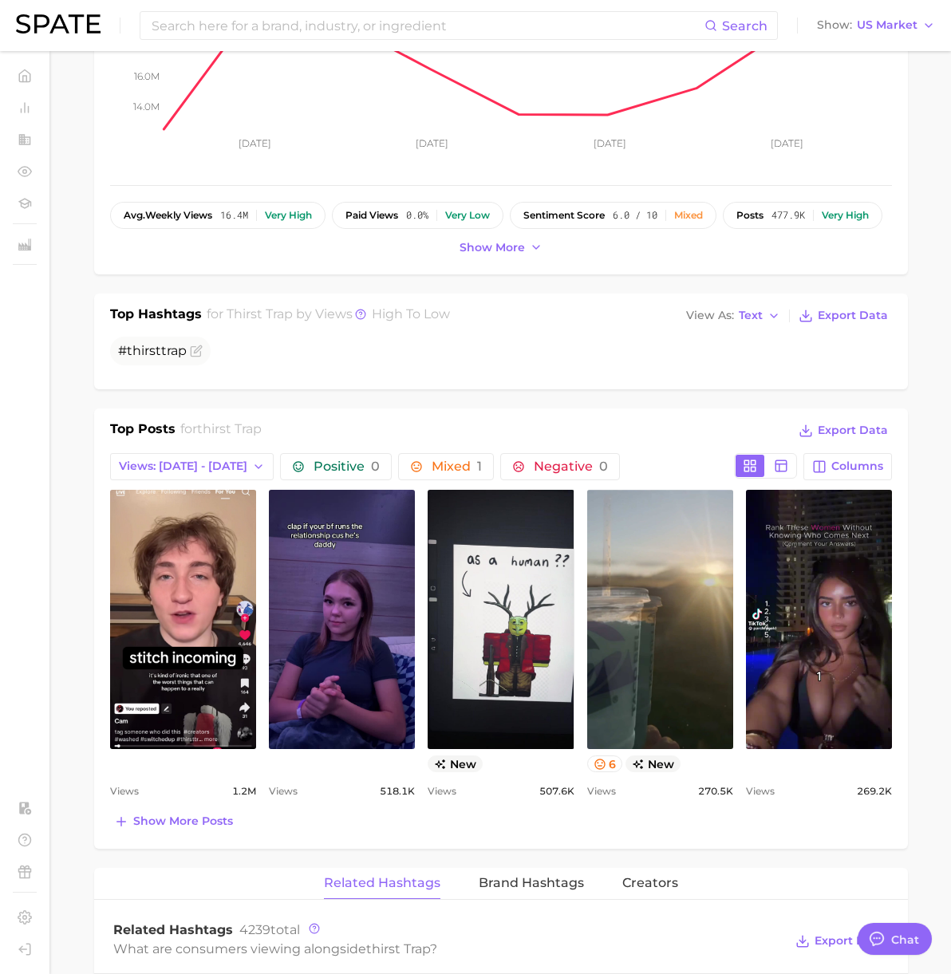
scroll to position [438, 0]
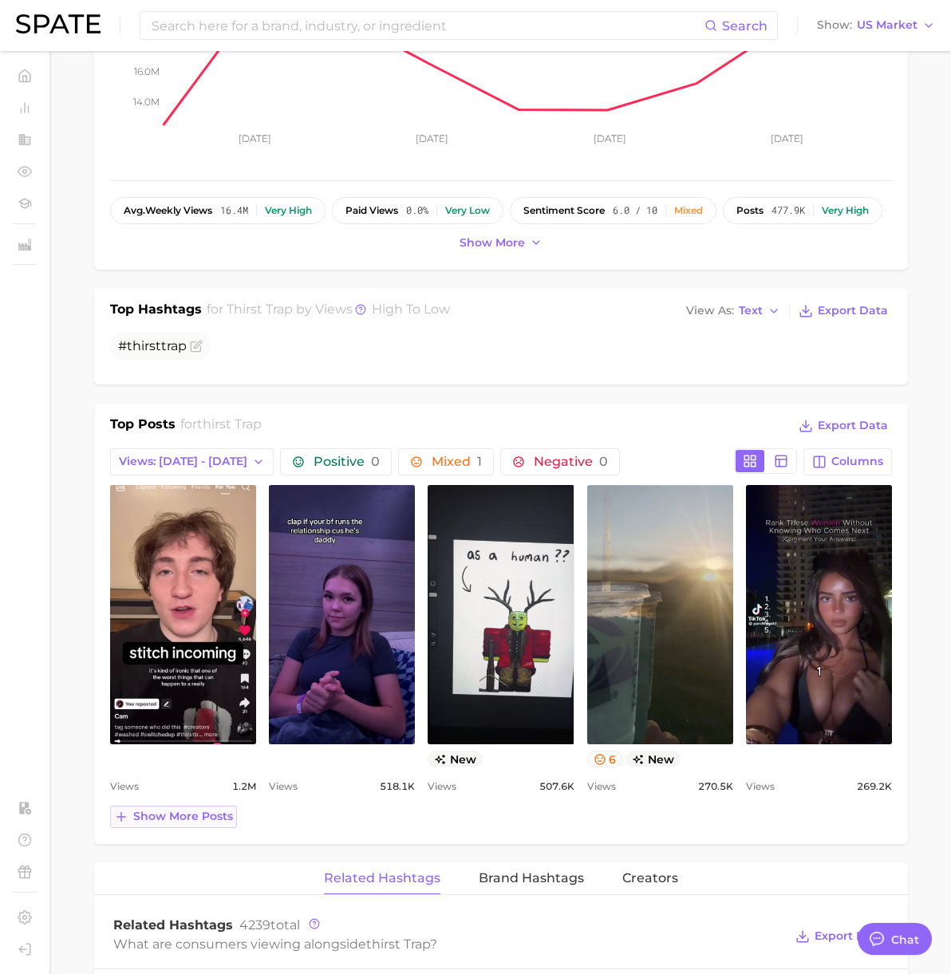
click at [191, 821] on span "Show more posts" at bounding box center [183, 817] width 100 height 14
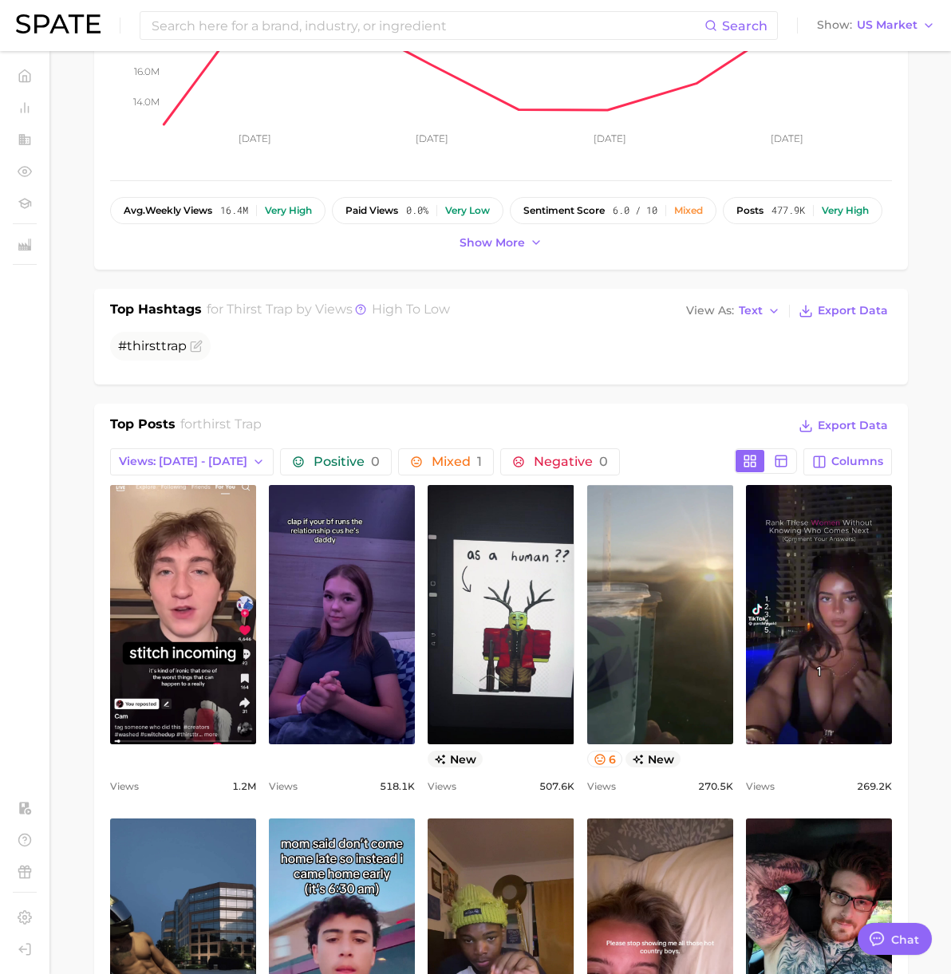
scroll to position [669, 0]
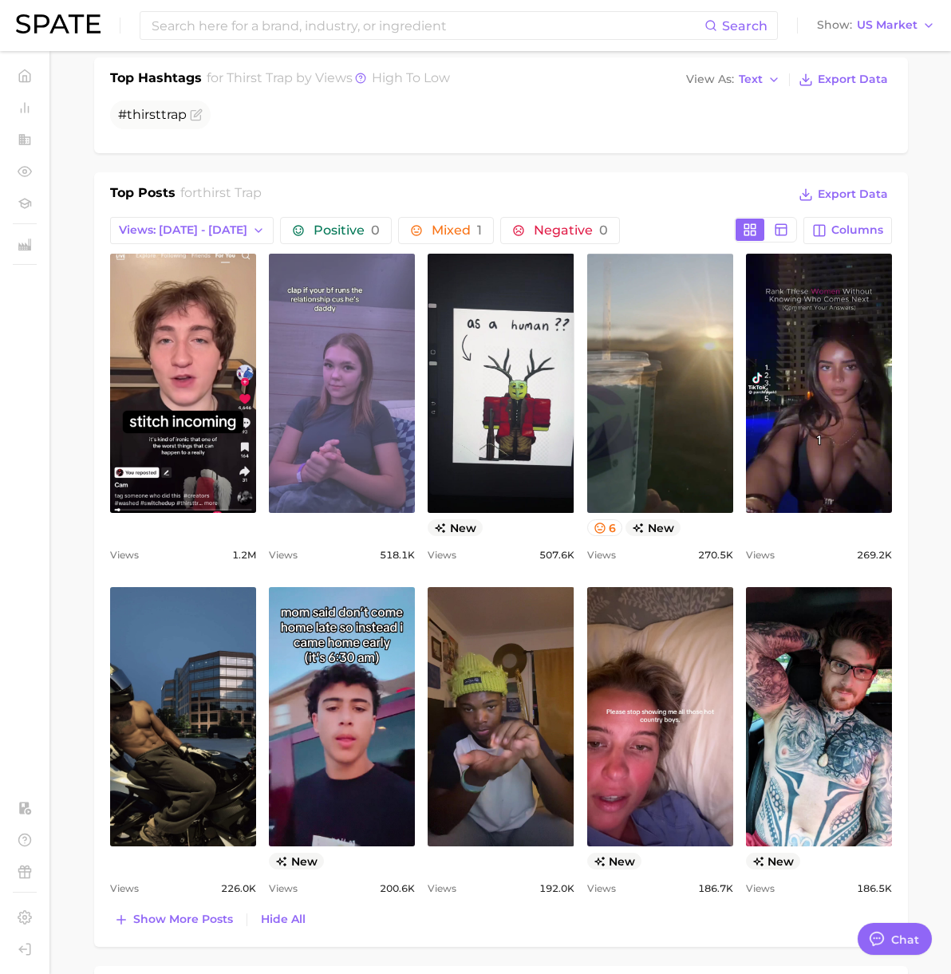
click at [373, 396] on link "view post on TikTok" at bounding box center [342, 383] width 146 height 259
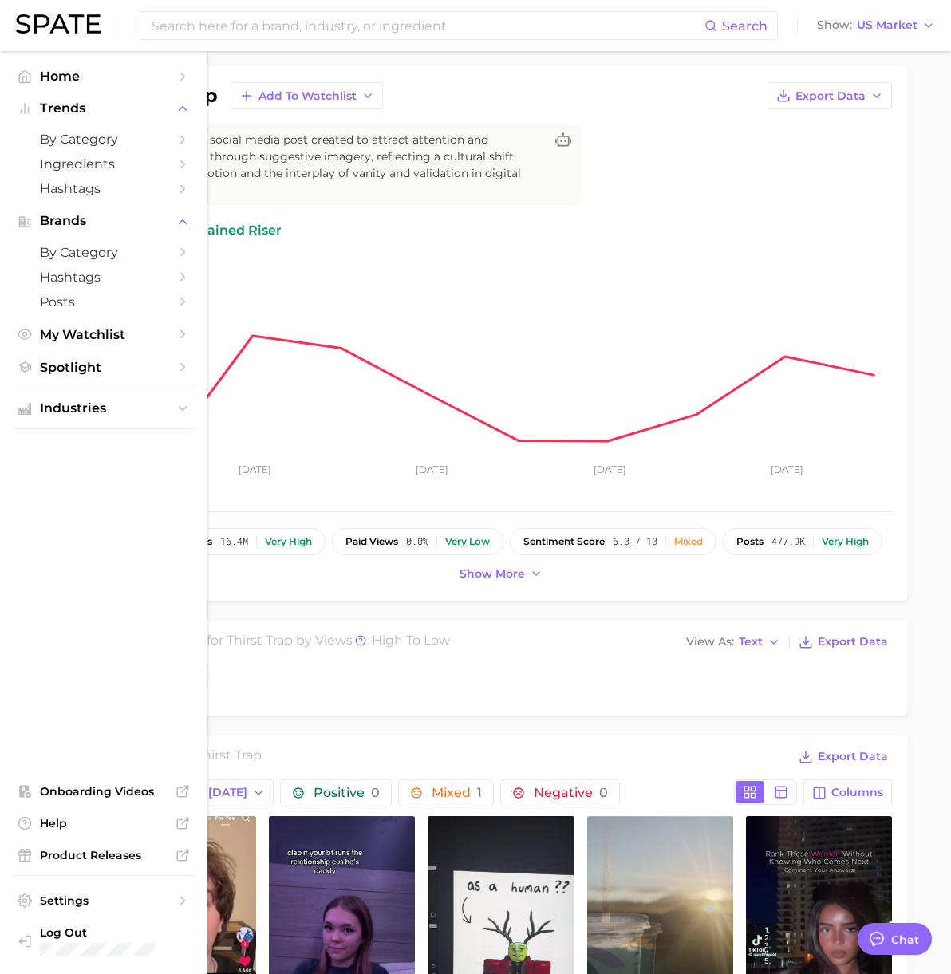
scroll to position [0, 0]
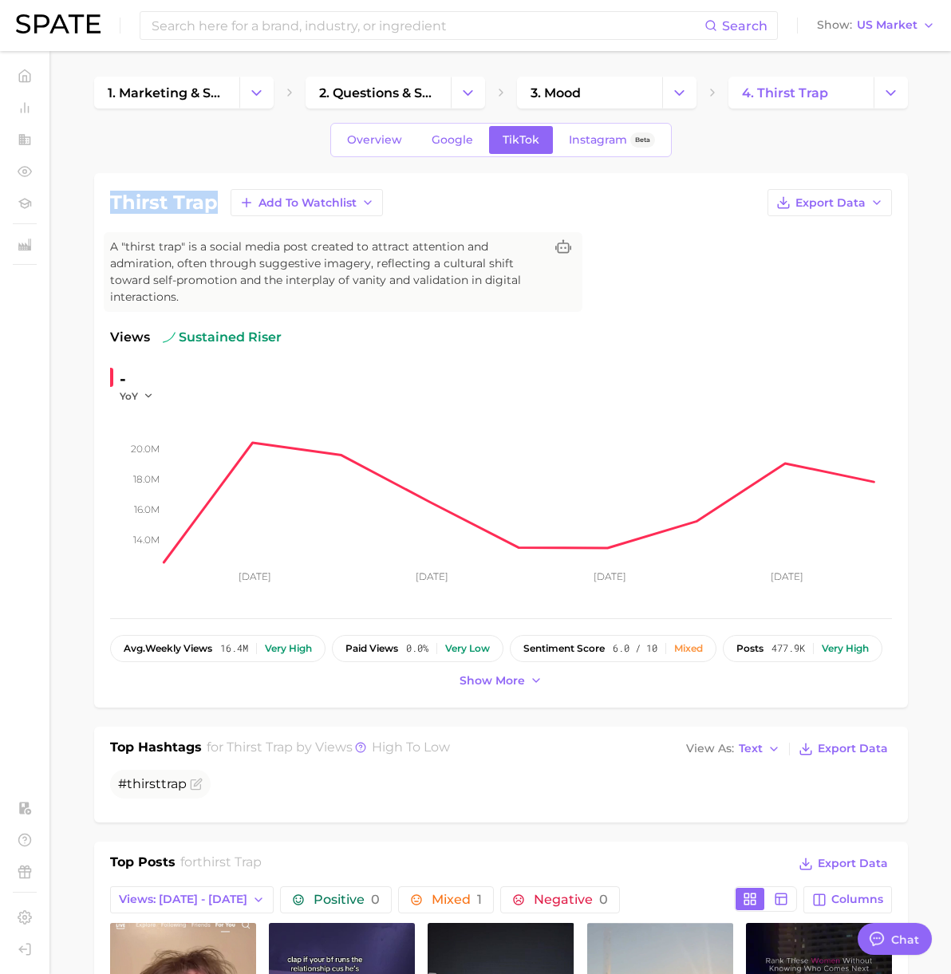
drag, startPoint x: 215, startPoint y: 204, endPoint x: 100, endPoint y: 198, distance: 115.8
click at [100, 198] on div "thirst trap Add to Watchlist Export Data A "thirst trap" is a social media post…" at bounding box center [501, 440] width 814 height 534
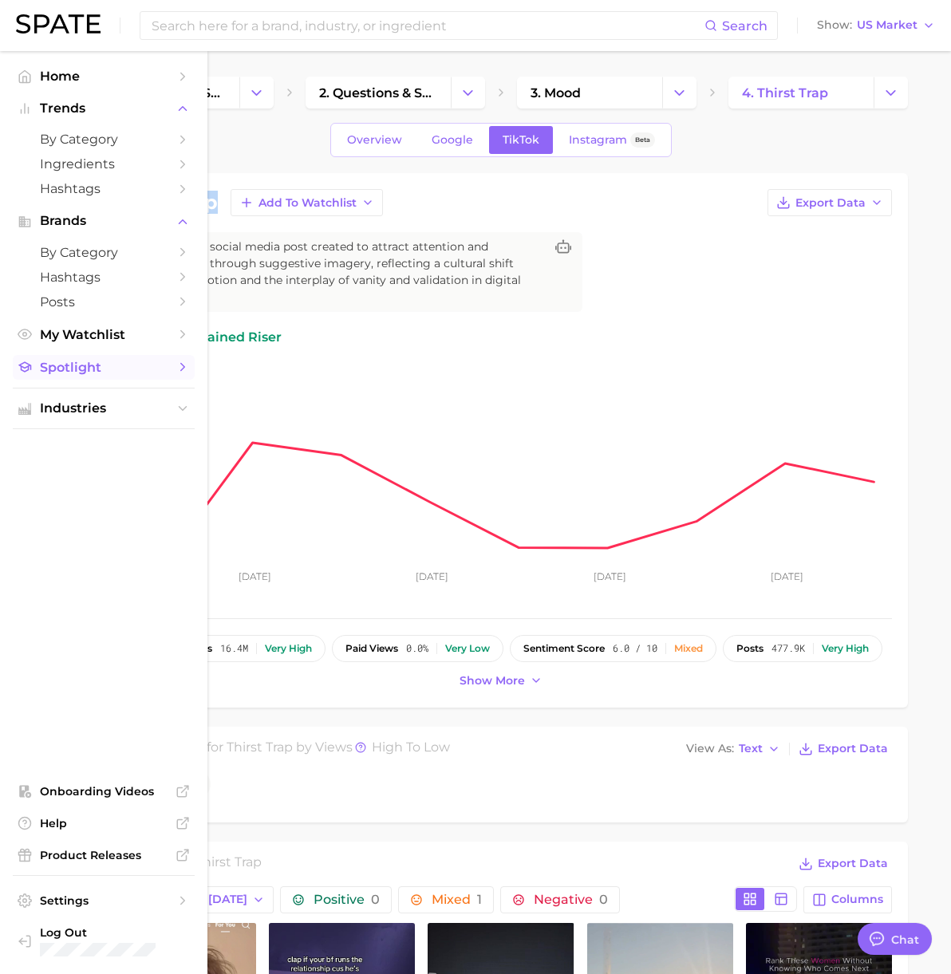
copy h1 "thirst trap"
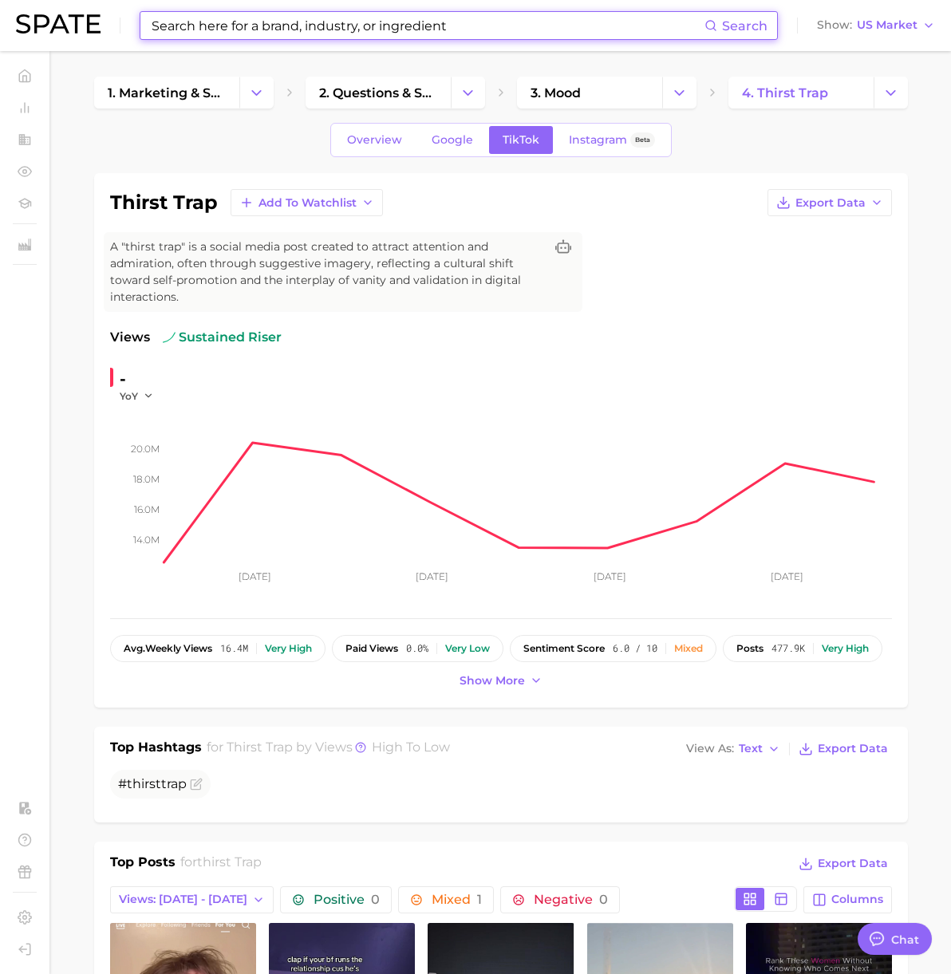
click at [194, 35] on input at bounding box center [427, 25] width 554 height 27
paste input "bush's best"
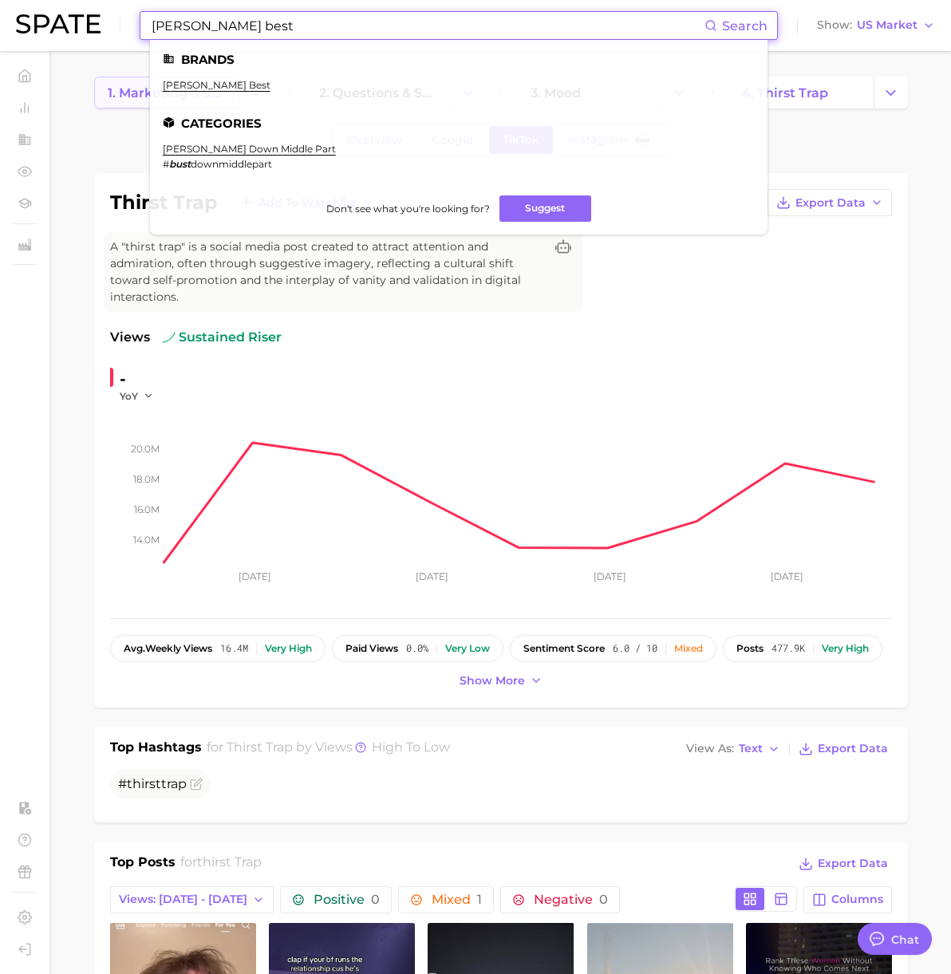
type input "bush's best"
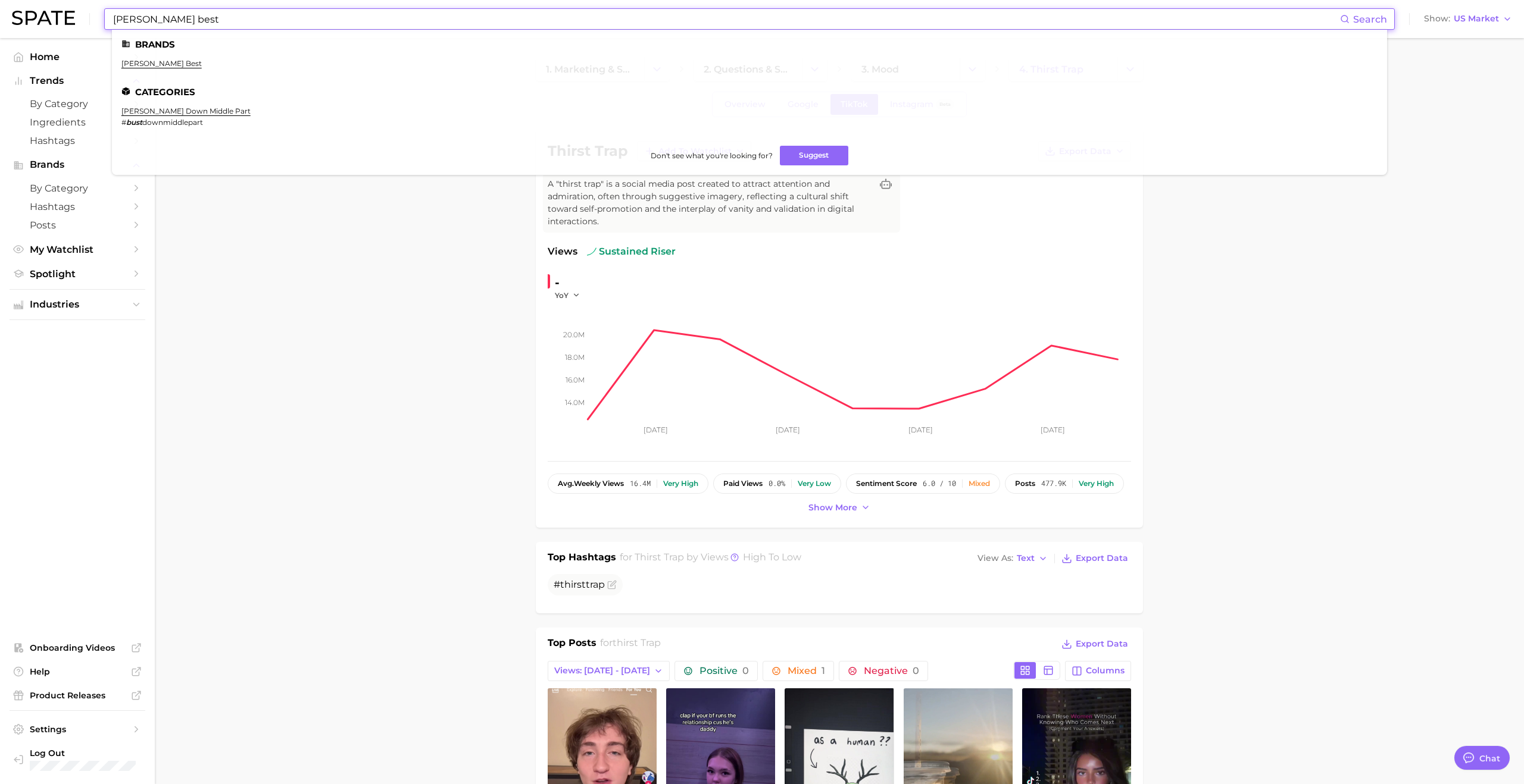
drag, startPoint x: 267, startPoint y: 332, endPoint x: 218, endPoint y: 225, distance: 117.7
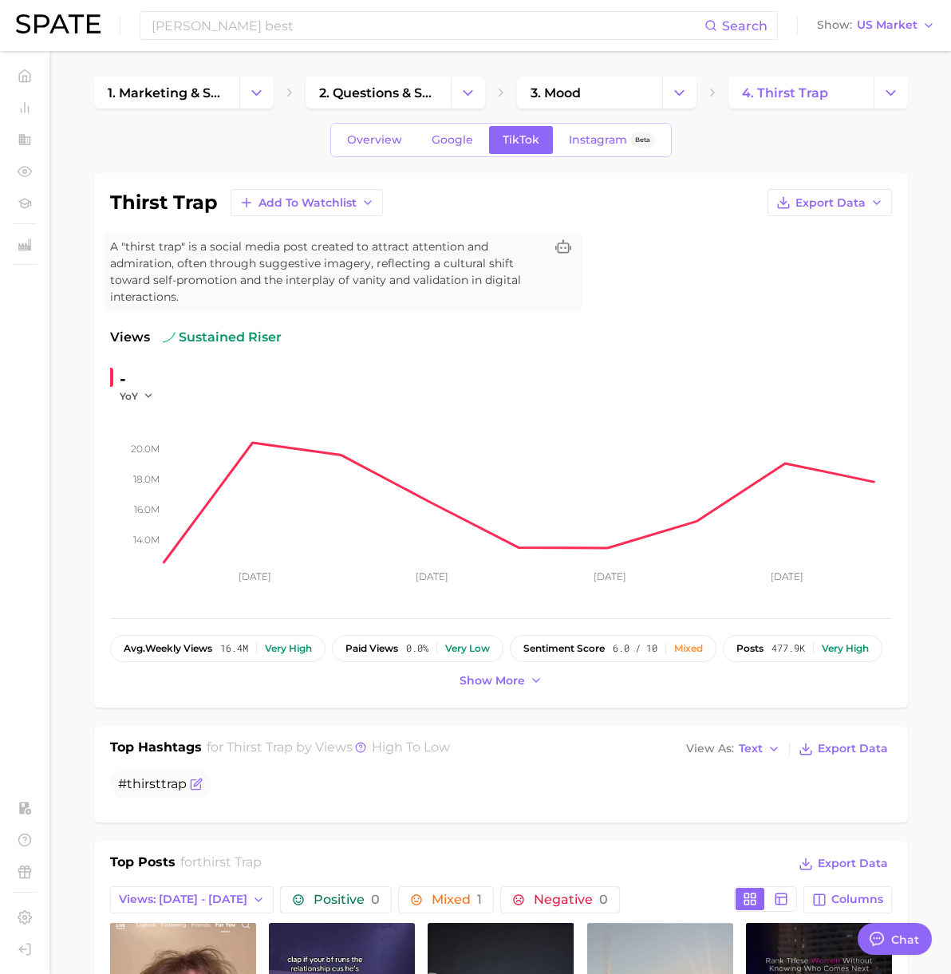
type textarea "x"
